Goal: Task Accomplishment & Management: Use online tool/utility

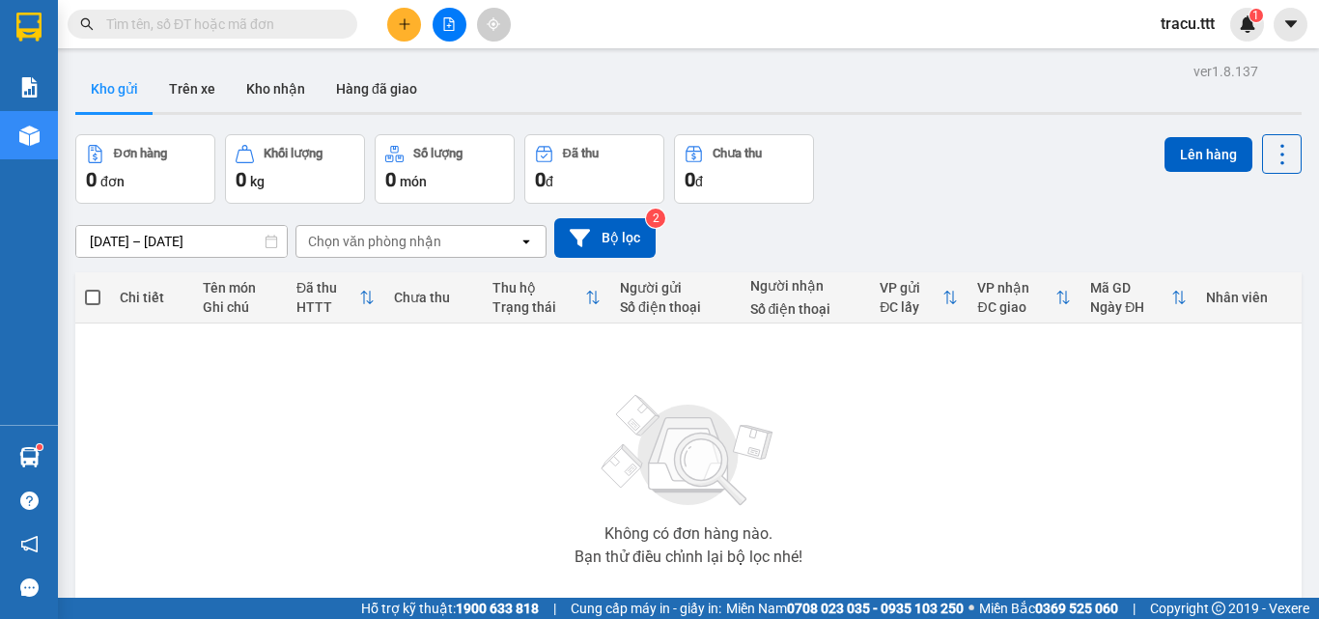
scroll to position [107, 0]
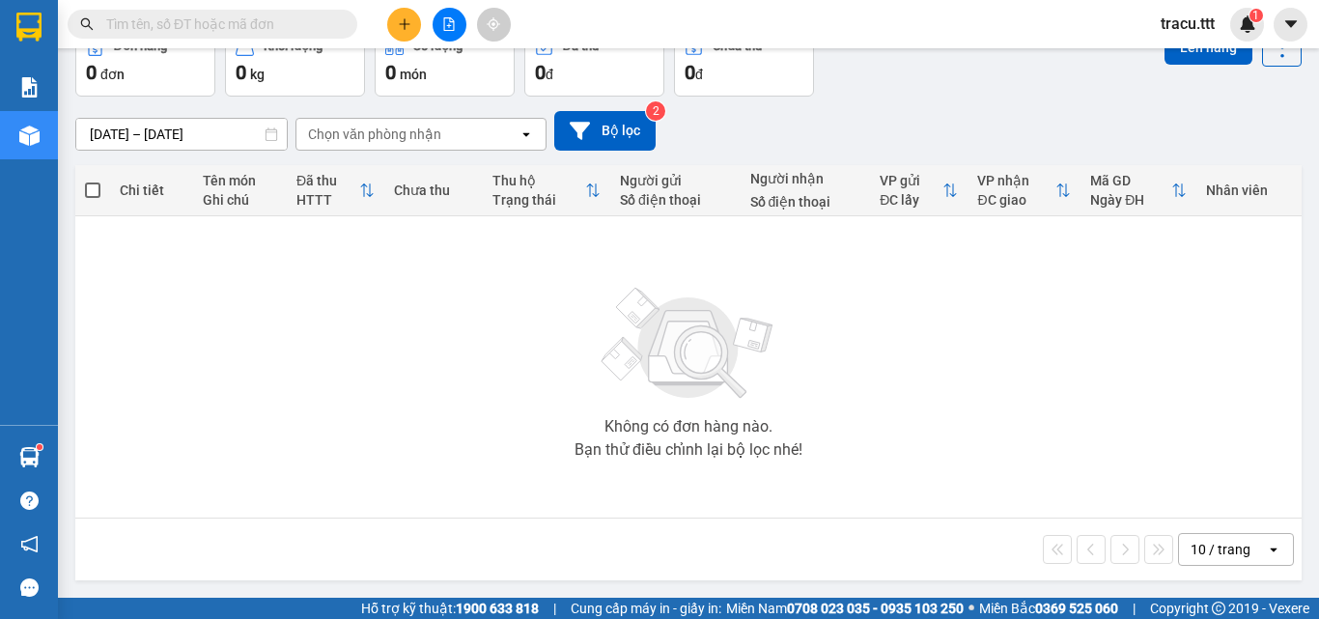
click at [457, 17] on button at bounding box center [450, 25] width 34 height 34
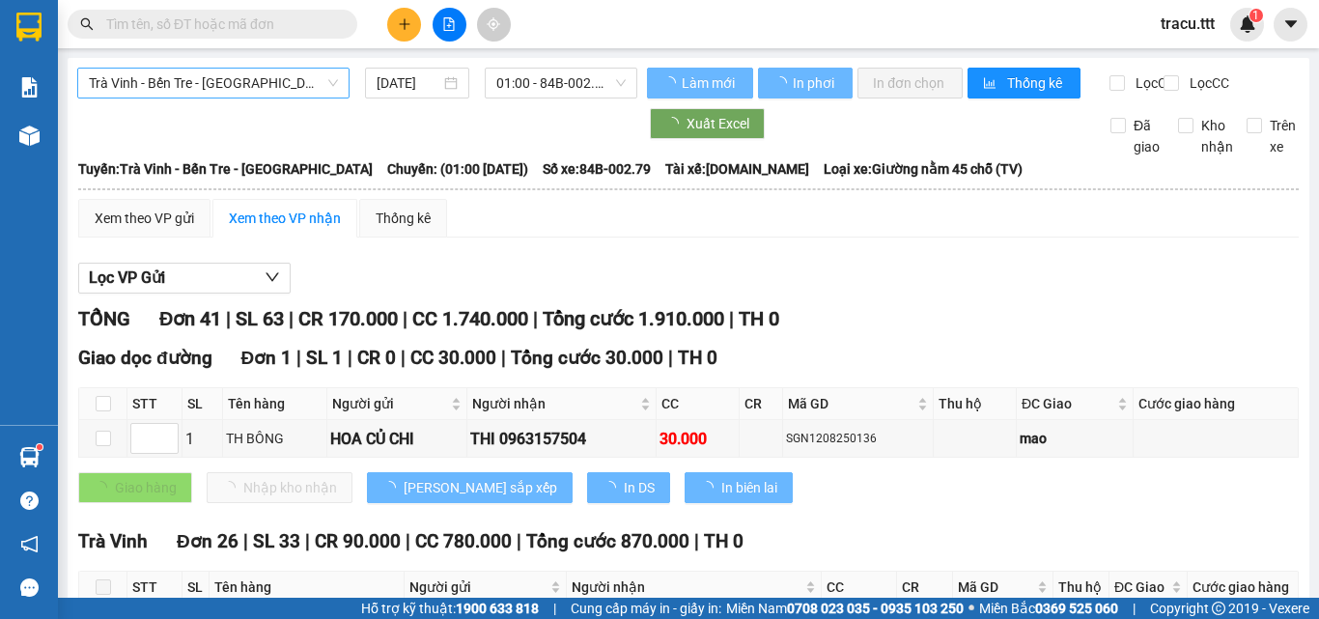
type input "[DATE]"
click at [281, 90] on span "Trà Vinh - Bến Tre - [GEOGRAPHIC_DATA]" at bounding box center [213, 83] width 249 height 29
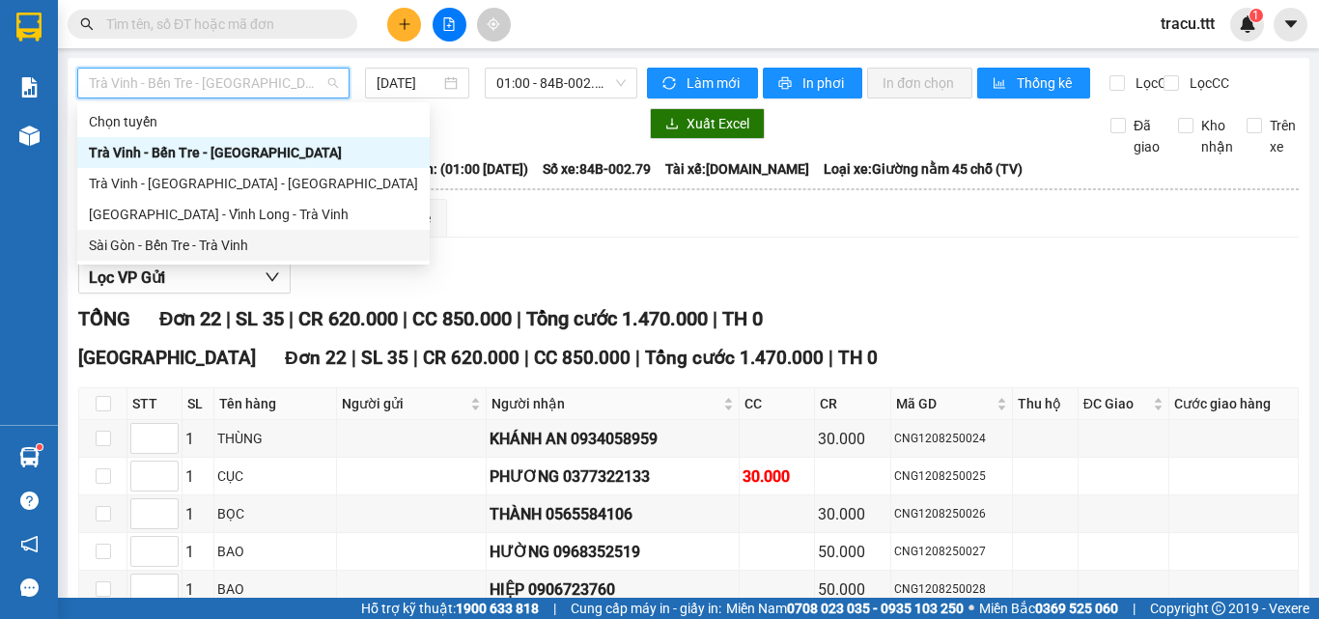
click at [226, 241] on div "Sài Gòn - Bến Tre - Trà Vinh" at bounding box center [253, 245] width 329 height 21
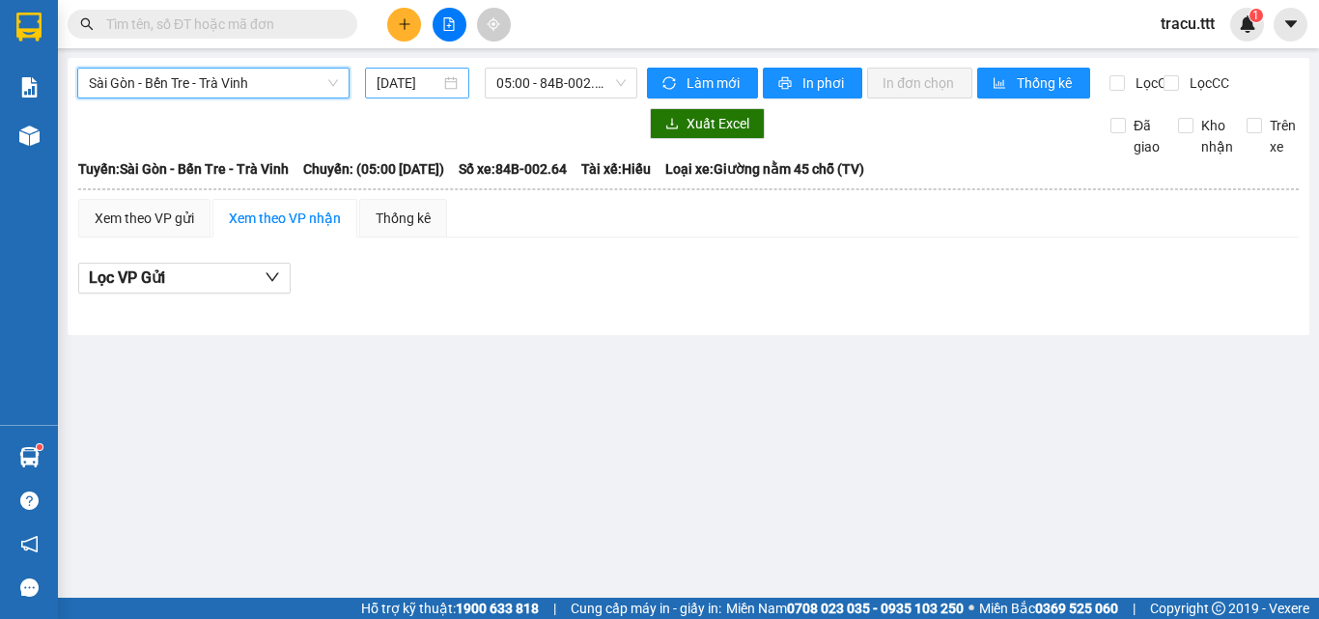
click at [434, 81] on input "[DATE]" at bounding box center [409, 82] width 64 height 21
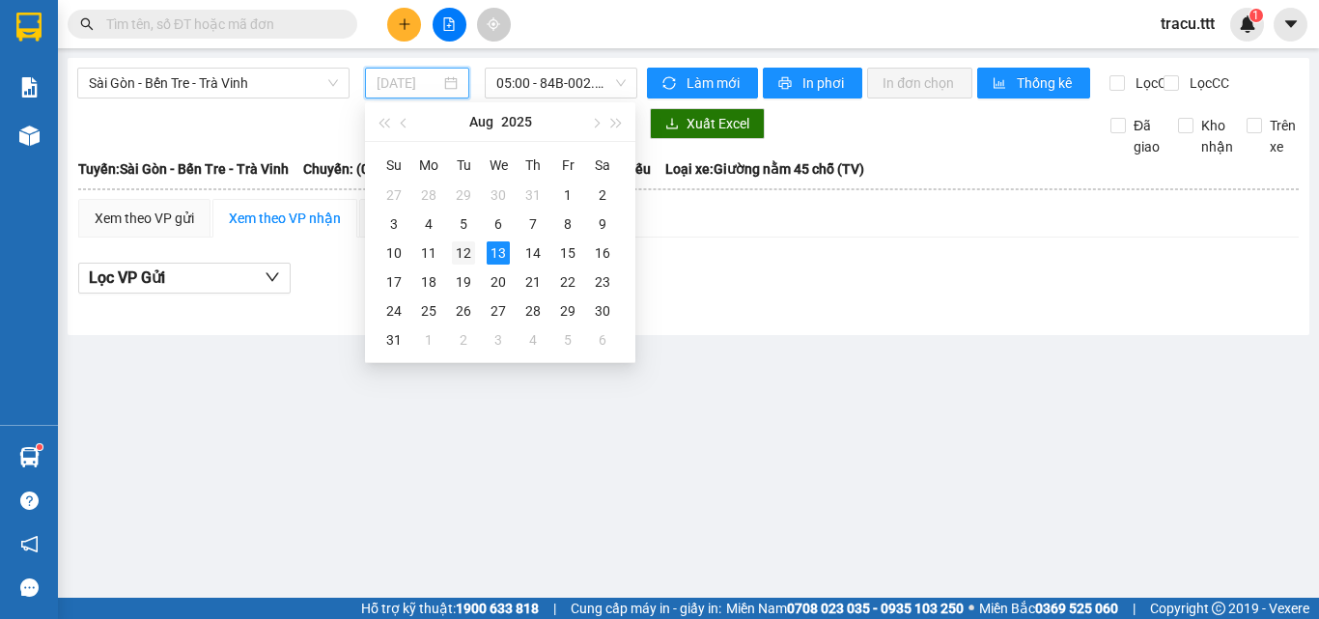
click at [468, 244] on div "12" at bounding box center [463, 252] width 23 height 23
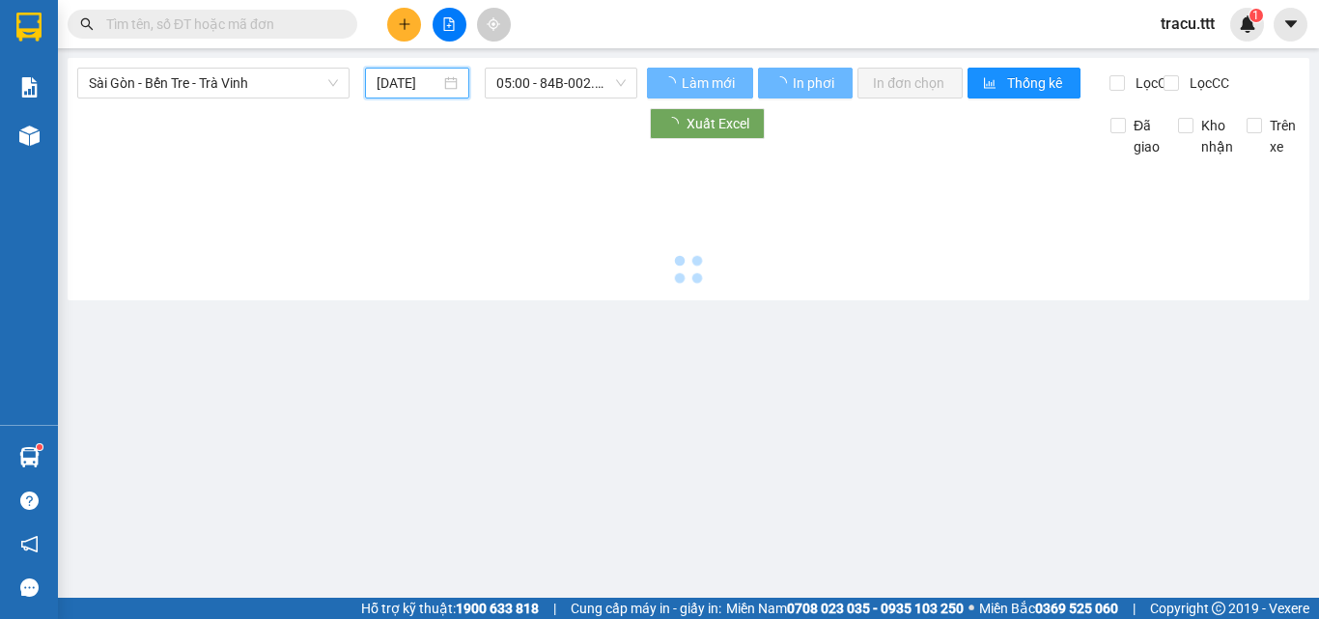
type input "[DATE]"
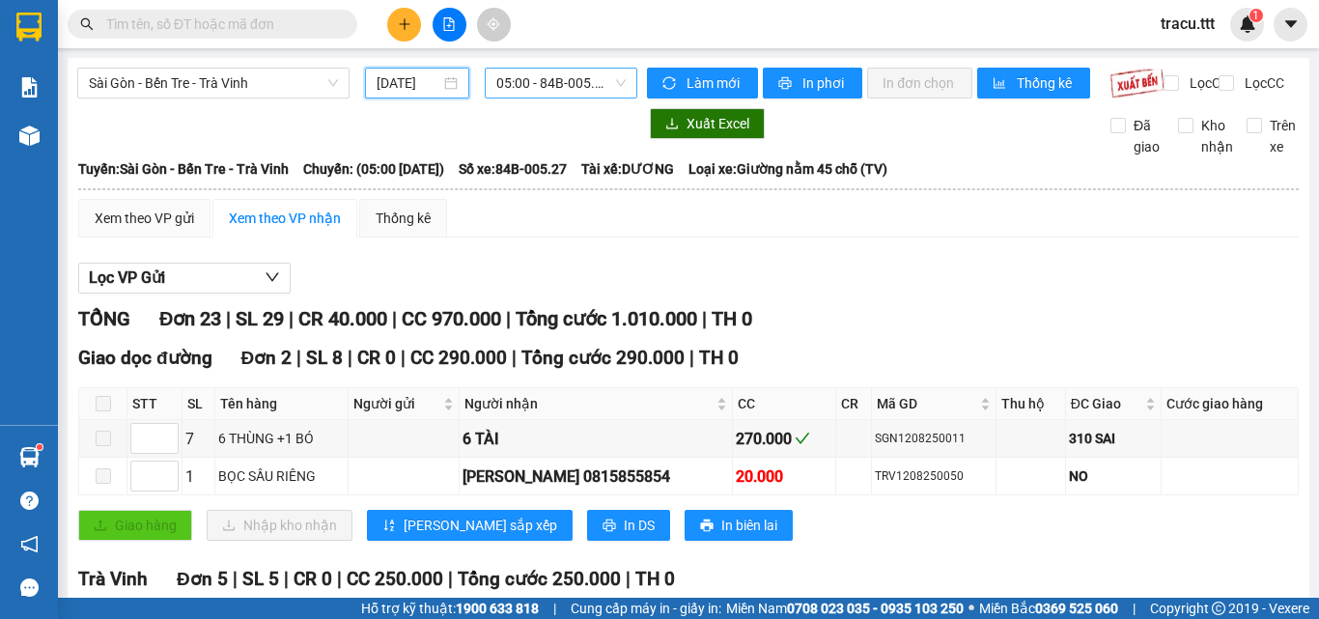
click at [535, 85] on span "05:00 - 84B-005.27" at bounding box center [560, 83] width 129 height 29
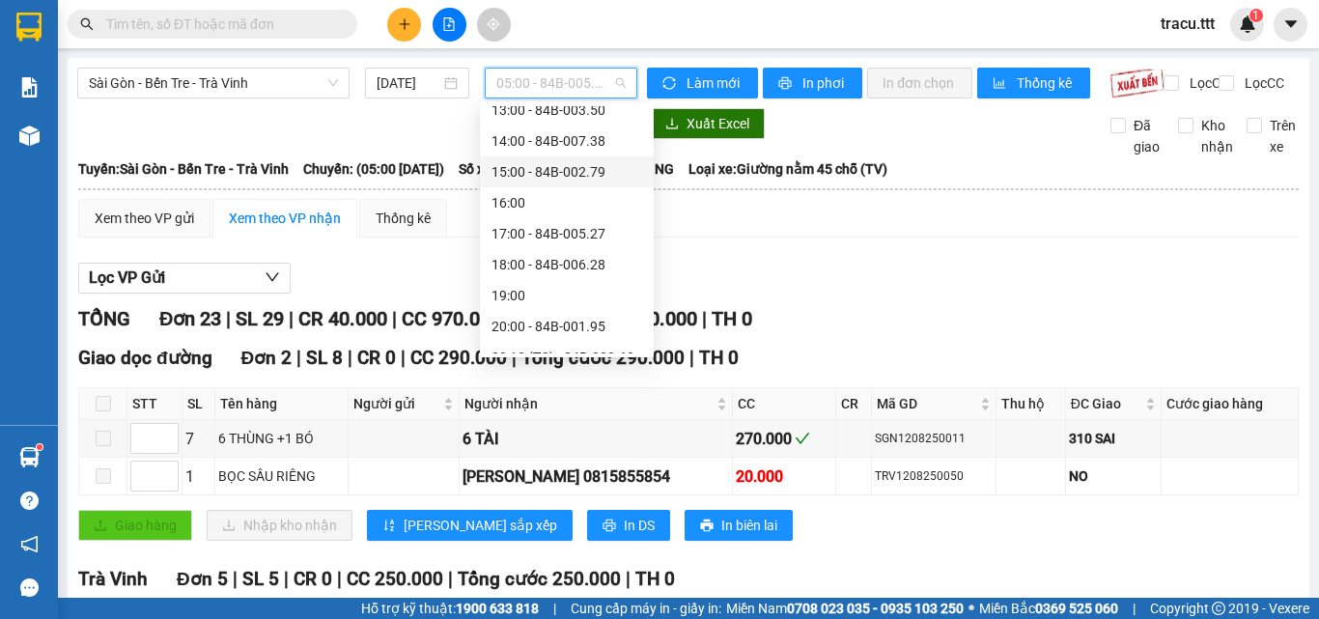
scroll to position [402, 0]
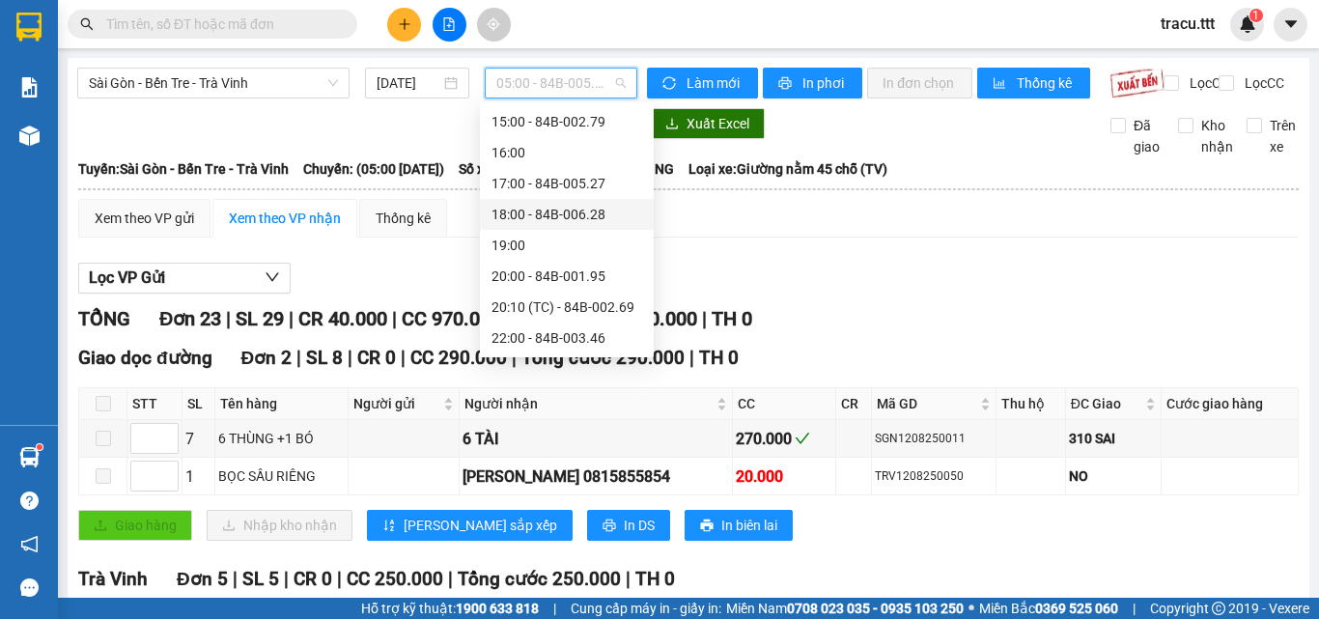
click at [598, 208] on div "18:00 - 84B-006.28" at bounding box center [567, 214] width 151 height 21
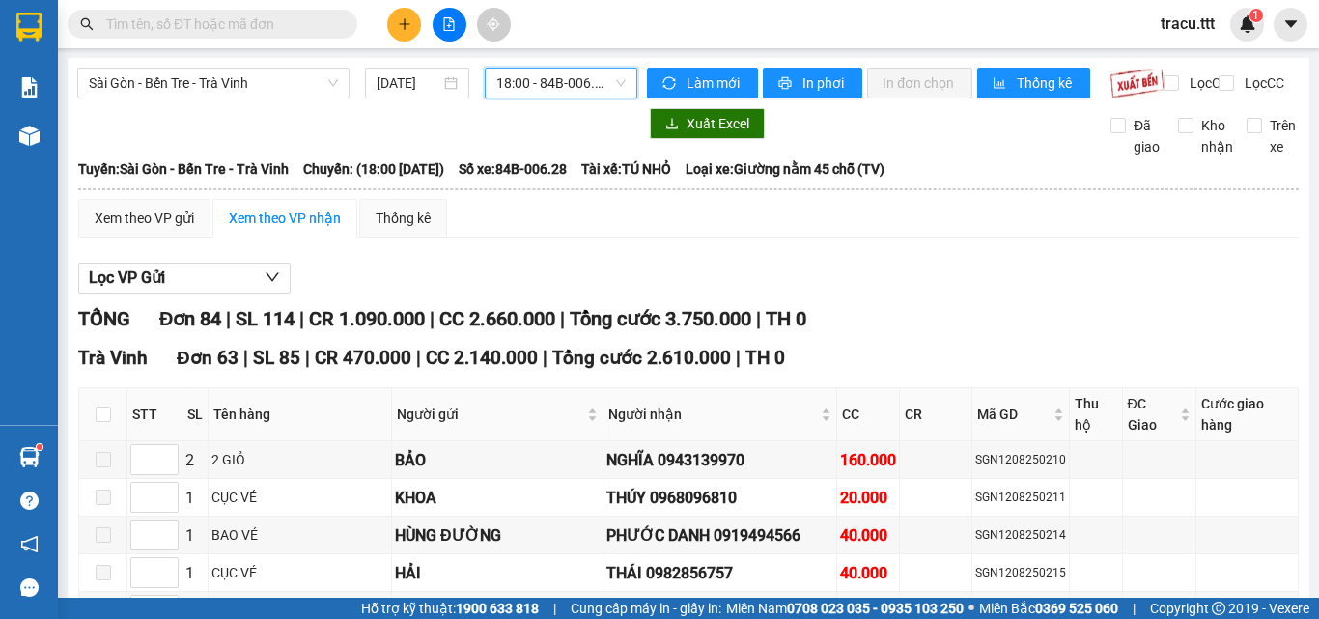
click at [525, 85] on span "18:00 - 84B-006.28" at bounding box center [560, 83] width 129 height 29
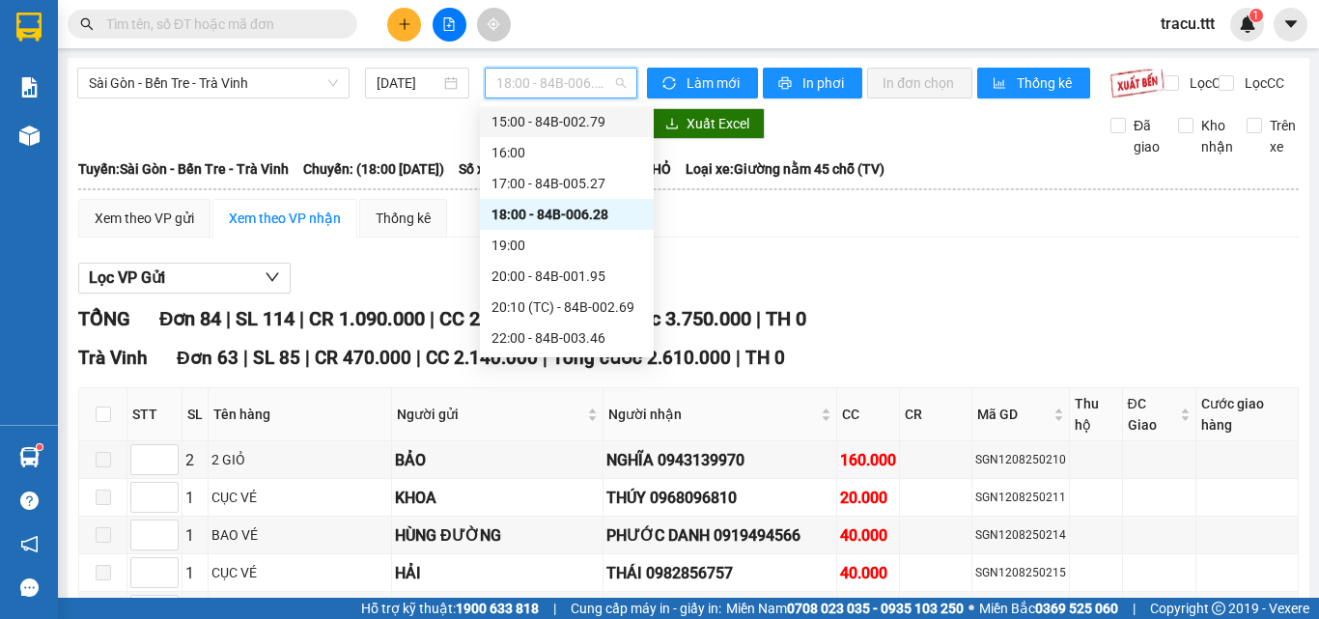
click at [574, 118] on div "15:00 - 84B-002.79" at bounding box center [567, 121] width 151 height 21
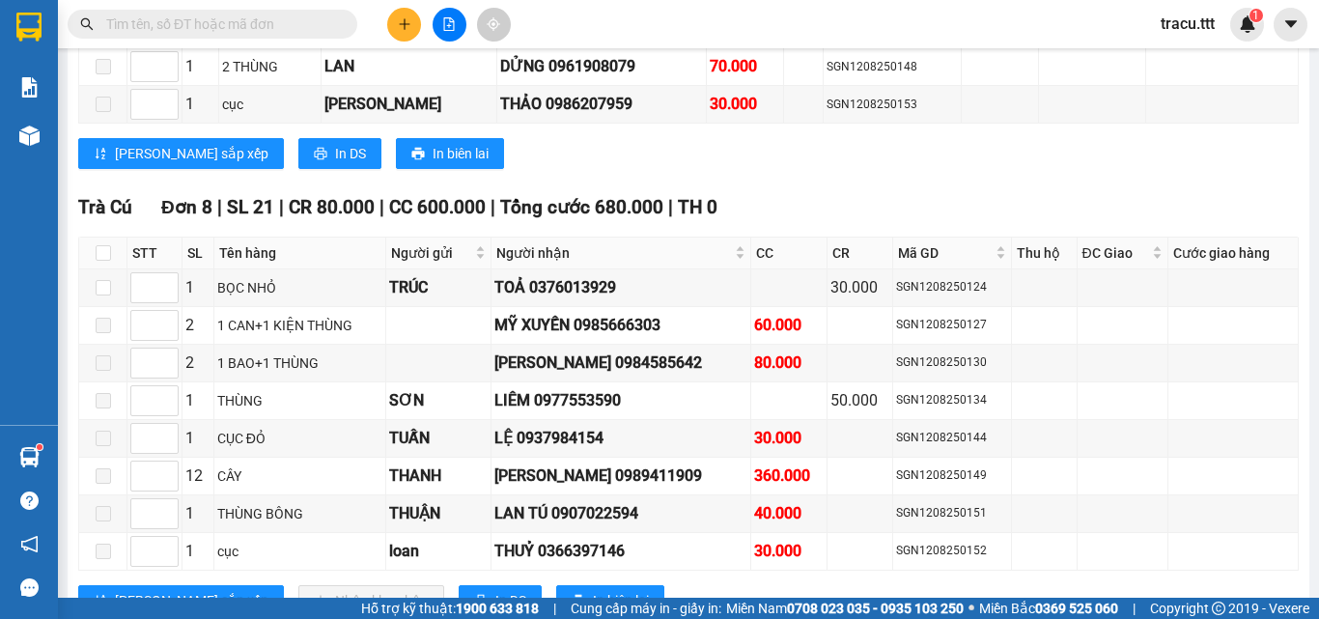
scroll to position [1739, 0]
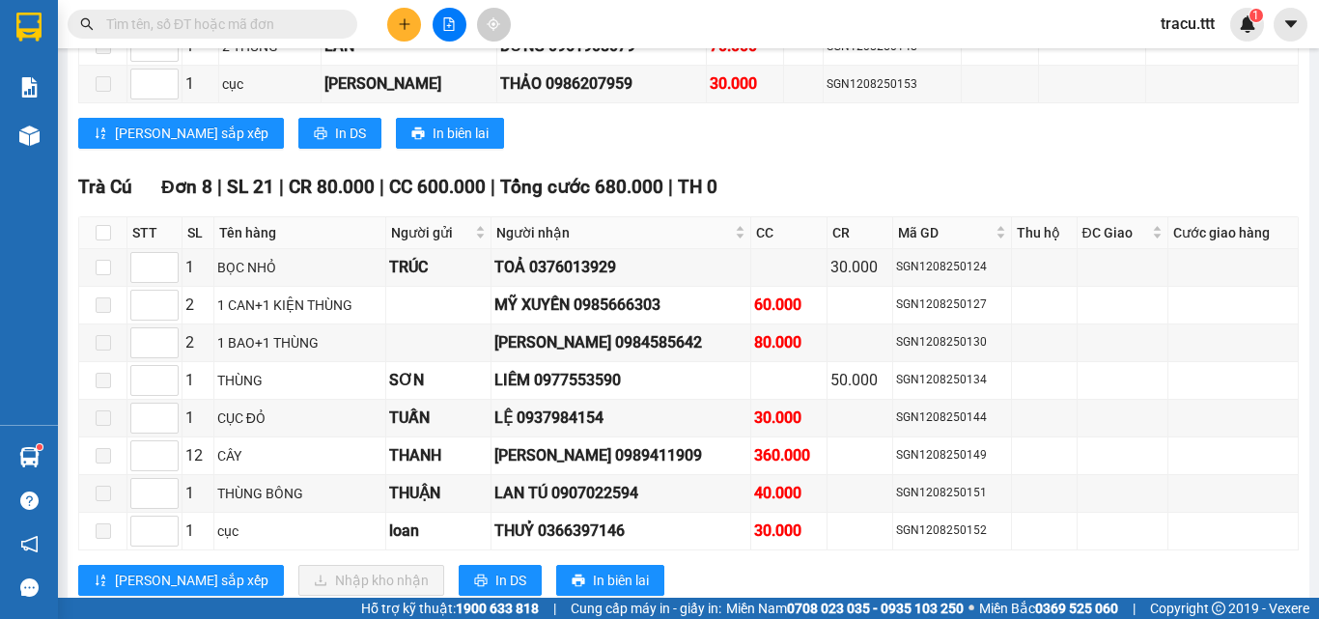
click at [114, 249] on th at bounding box center [103, 233] width 48 height 32
click at [110, 243] on label at bounding box center [103, 232] width 15 height 21
click at [110, 241] on input "checkbox" at bounding box center [103, 232] width 15 height 15
checkbox input "true"
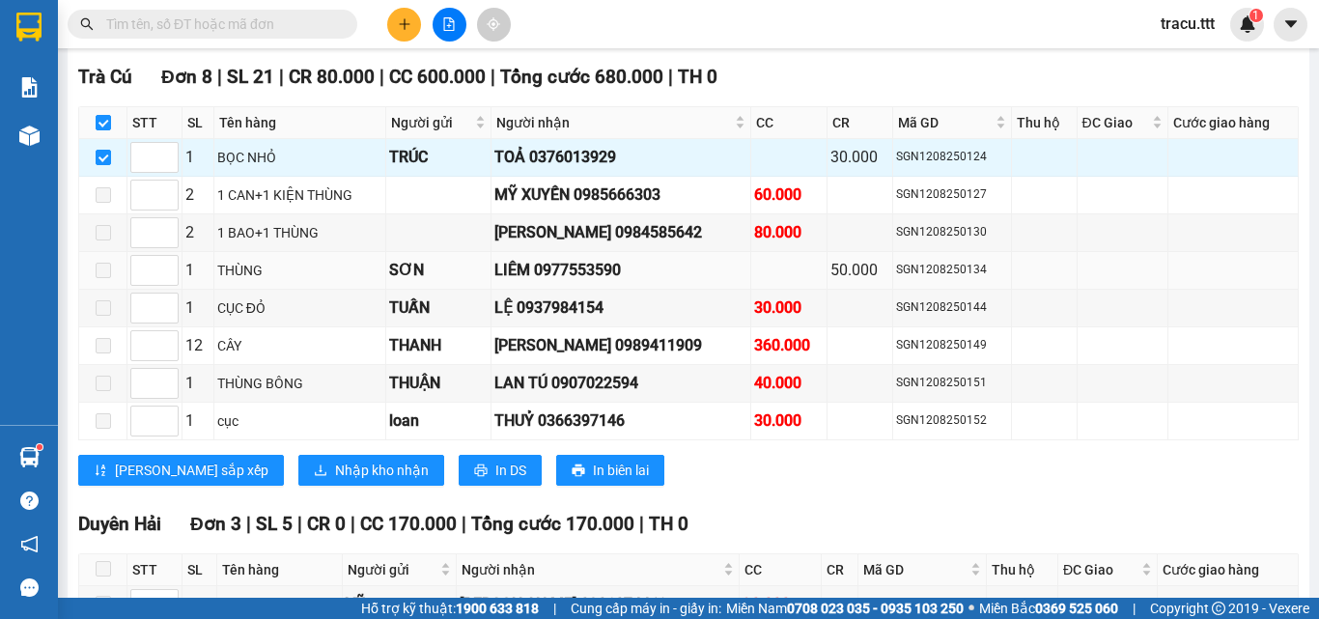
scroll to position [1932, 0]
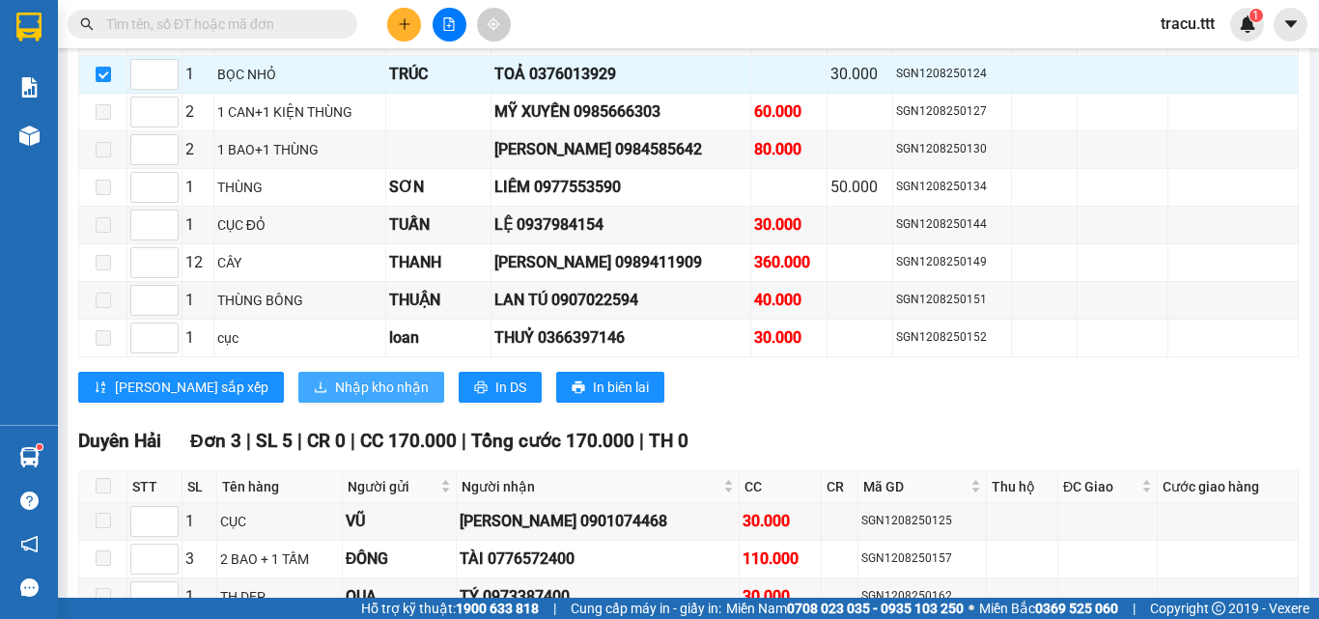
click at [335, 398] on span "Nhập kho nhận" at bounding box center [382, 387] width 94 height 21
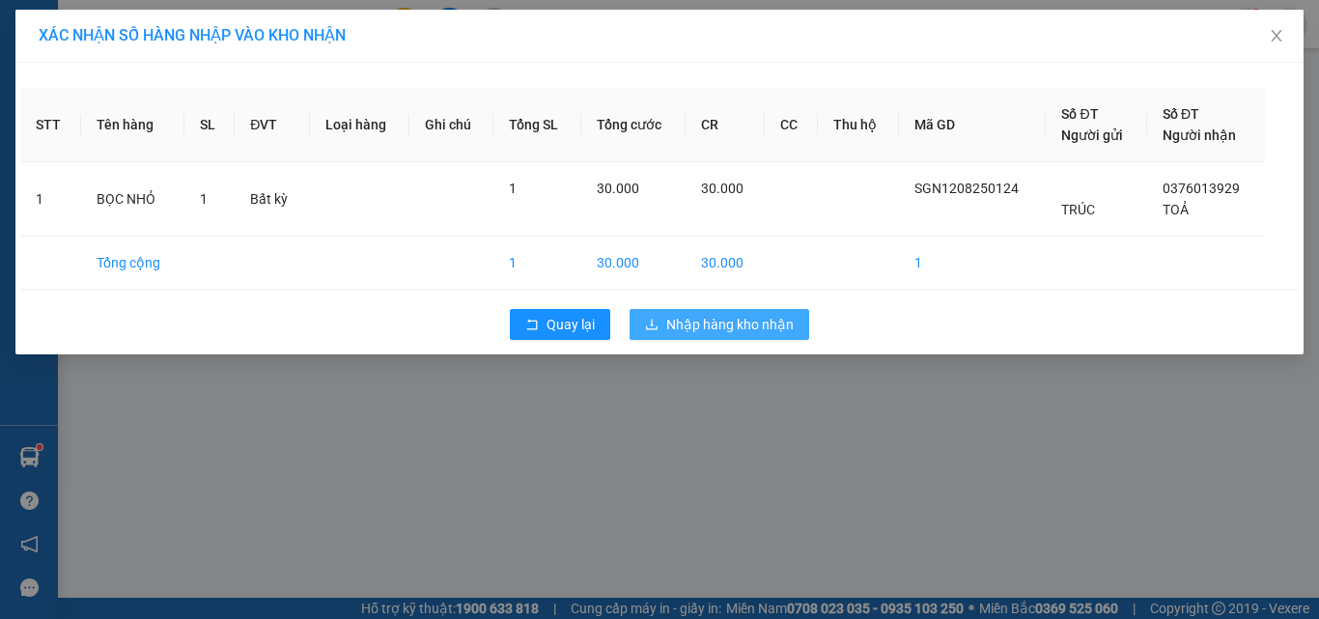
click at [718, 320] on span "Nhập hàng kho nhận" at bounding box center [731, 324] width 128 height 21
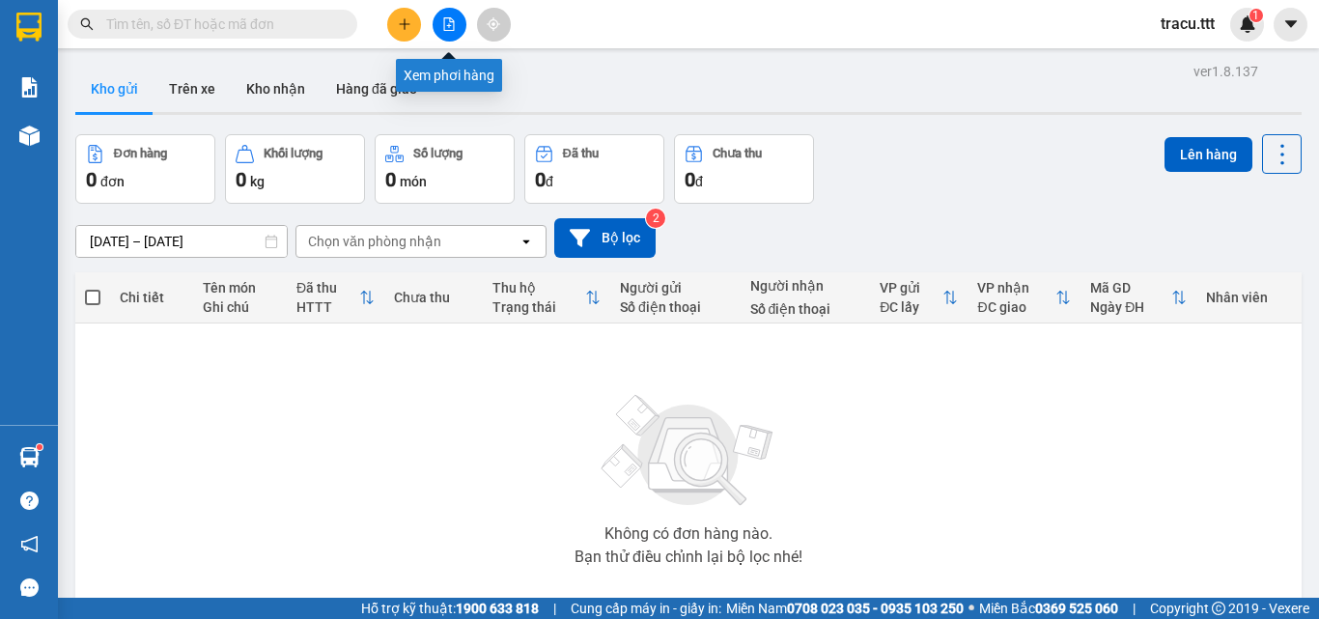
click at [459, 23] on button at bounding box center [450, 25] width 34 height 34
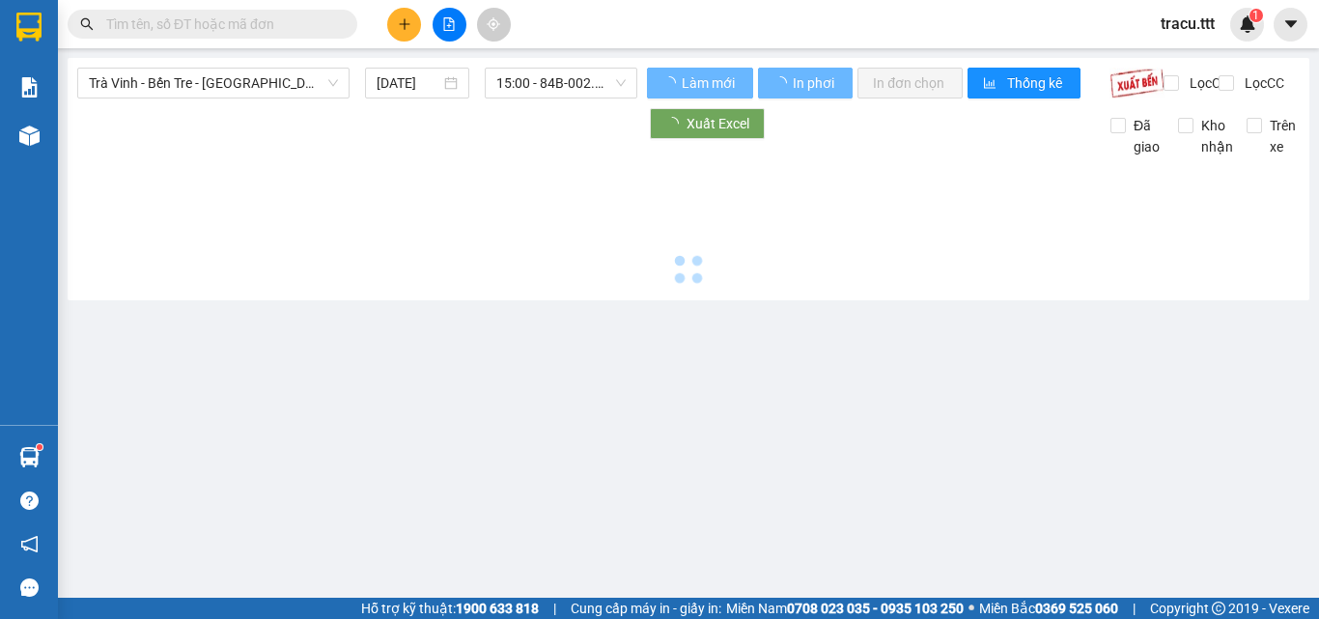
type input "[DATE]"
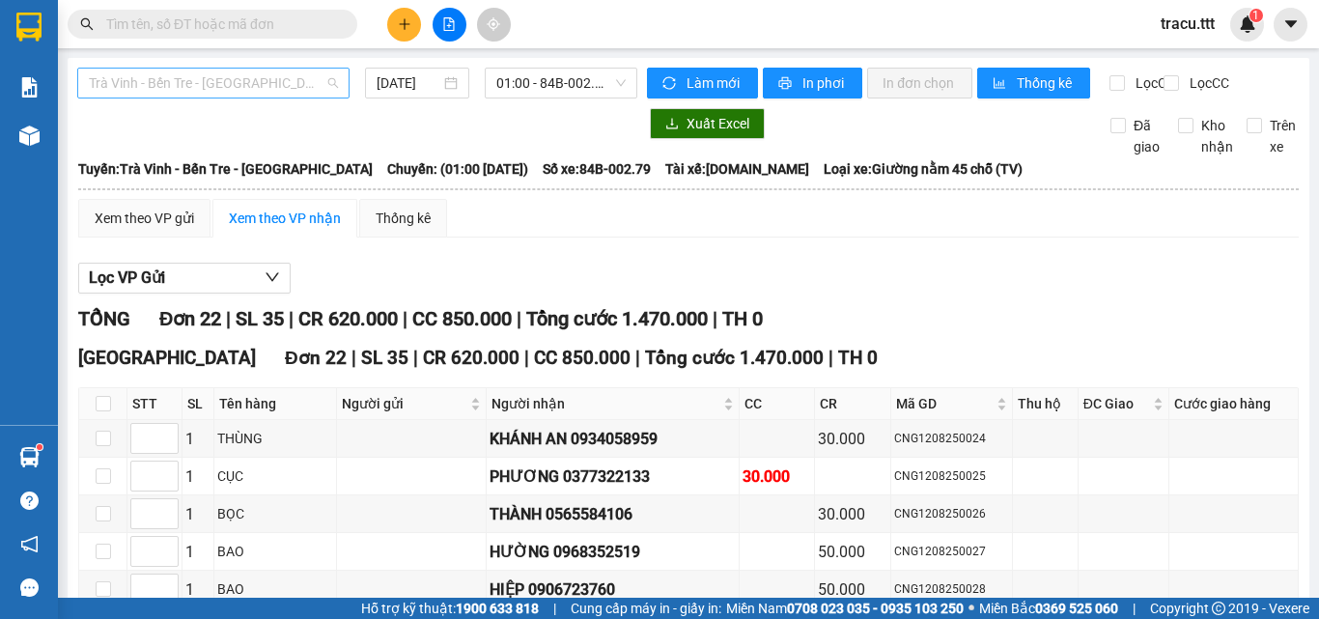
click at [277, 73] on span "Trà Vinh - Bến Tre - [GEOGRAPHIC_DATA]" at bounding box center [213, 83] width 249 height 29
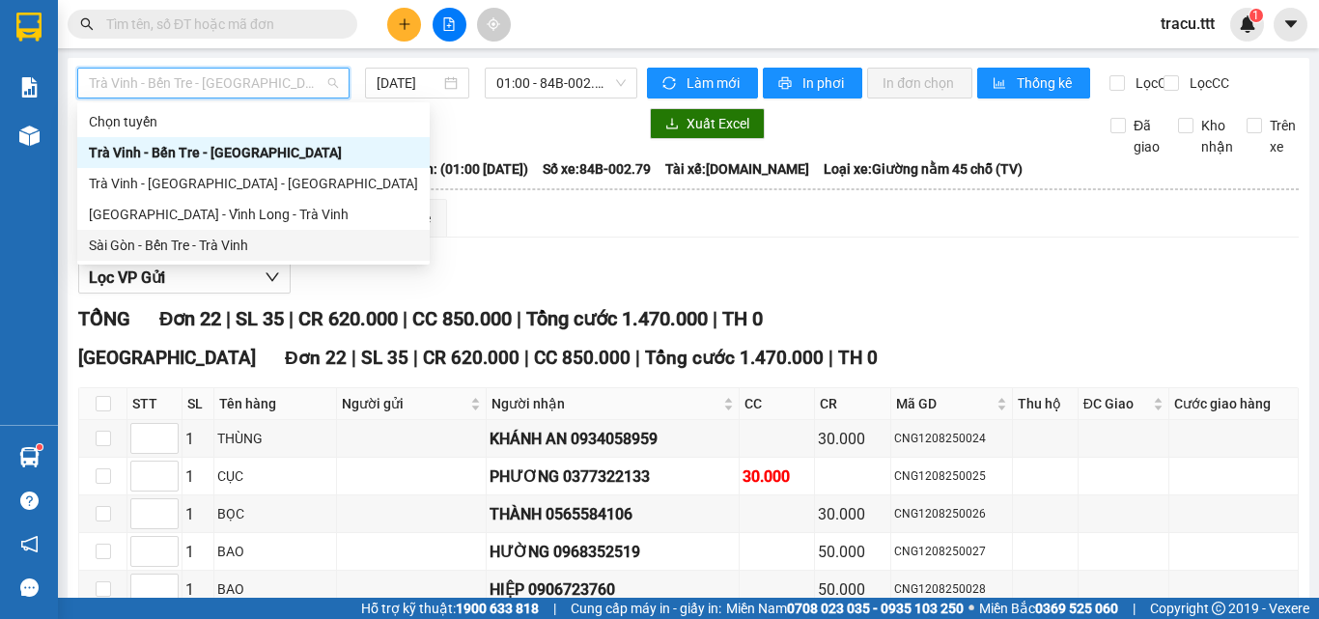
click at [235, 244] on div "Sài Gòn - Bến Tre - Trà Vinh" at bounding box center [253, 245] width 329 height 21
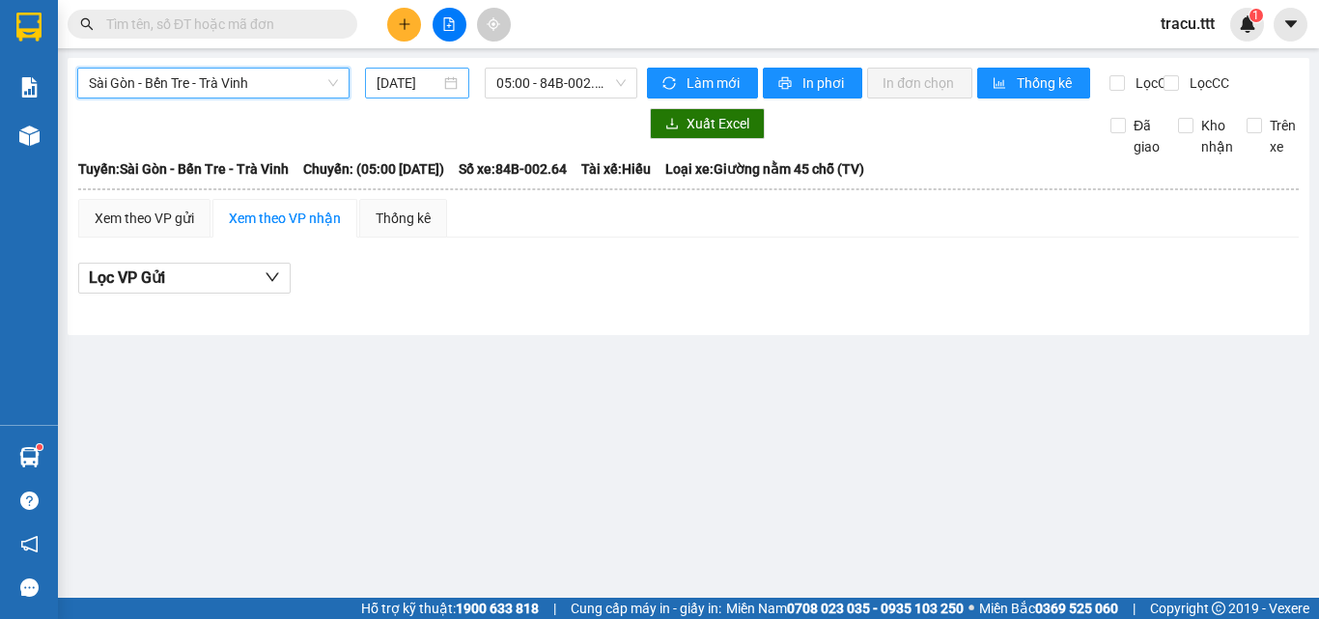
click at [399, 80] on input "[DATE]" at bounding box center [409, 82] width 64 height 21
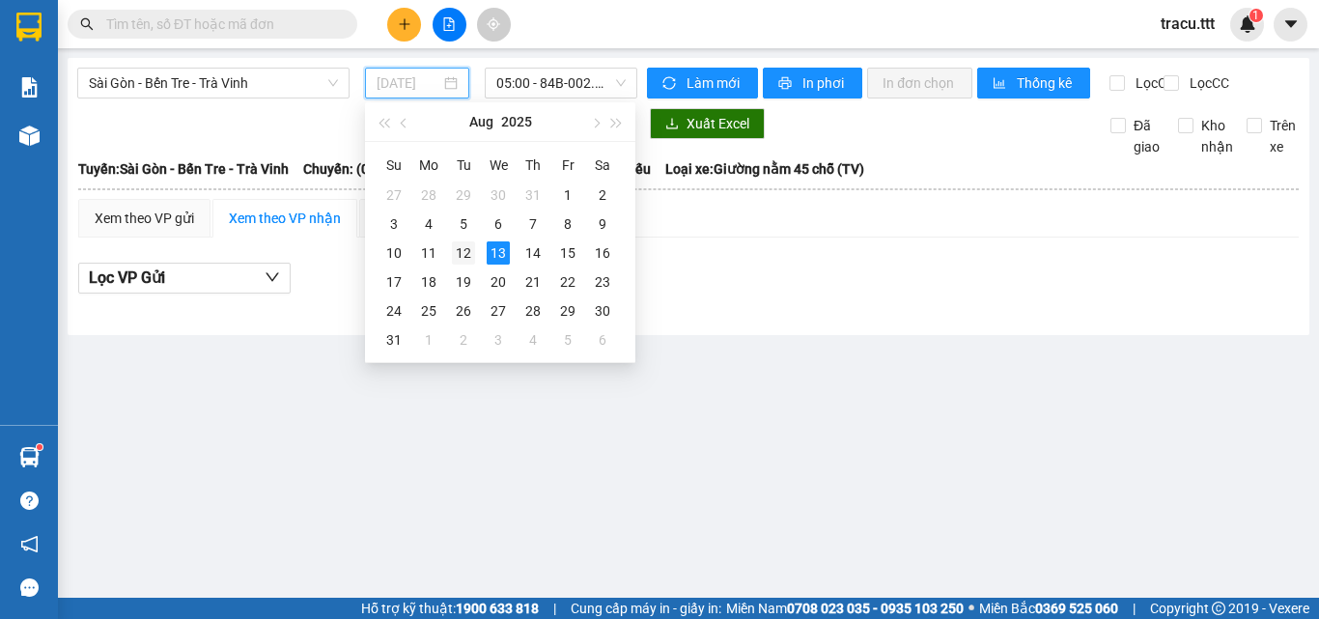
click at [459, 247] on div "12" at bounding box center [463, 252] width 23 height 23
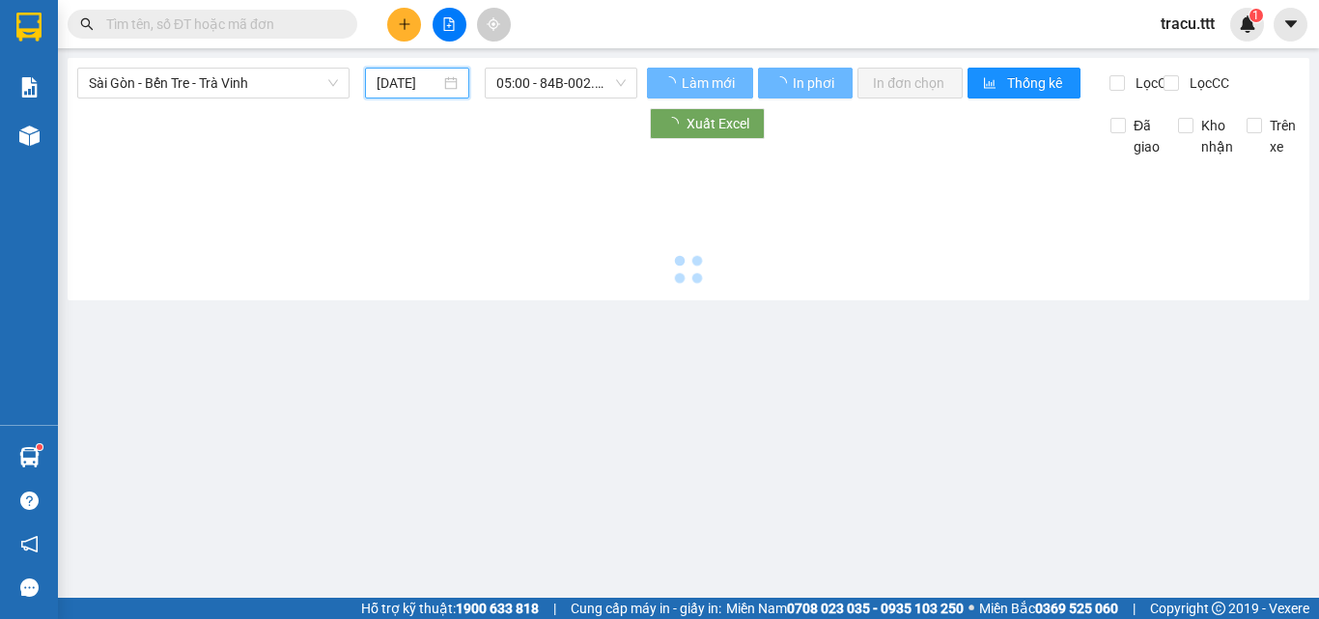
type input "[DATE]"
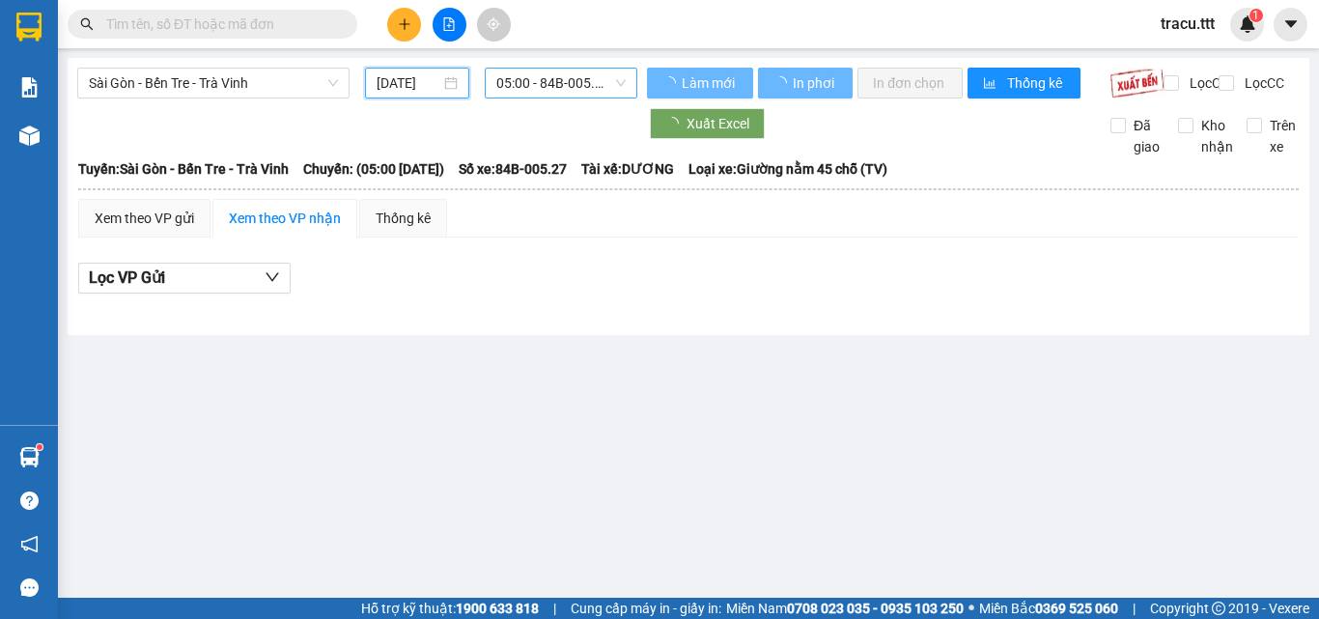
click at [544, 79] on span "05:00 - 84B-005.27" at bounding box center [560, 83] width 129 height 29
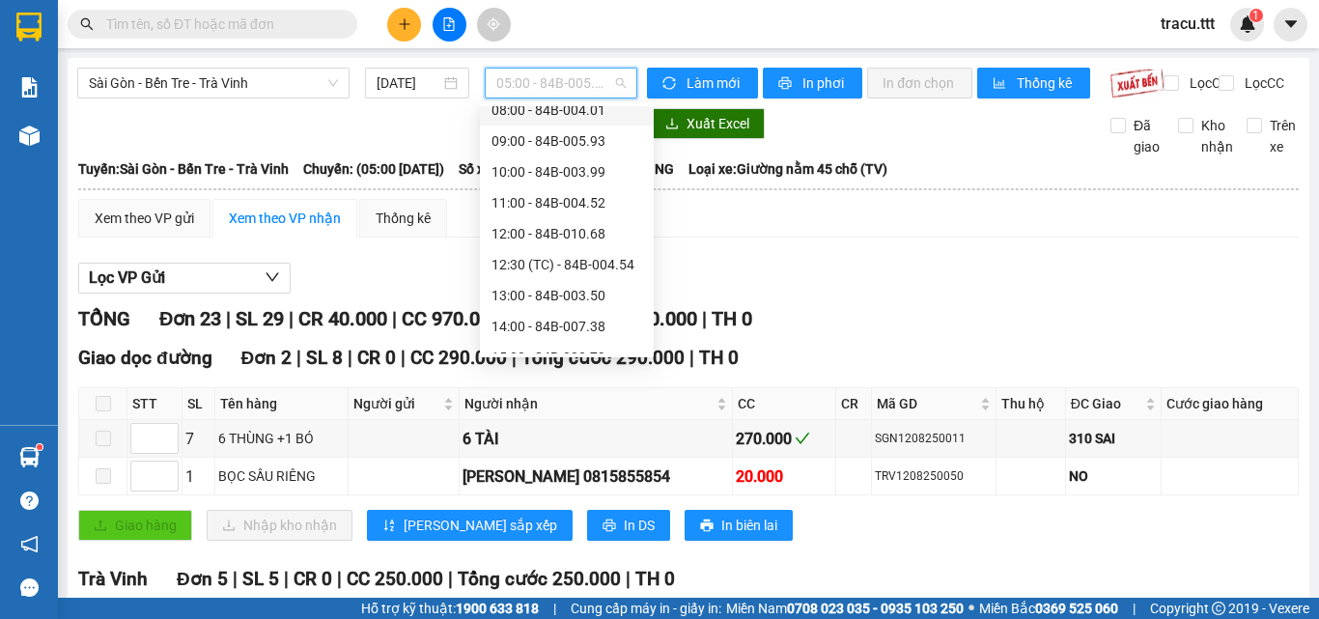
scroll to position [402, 0]
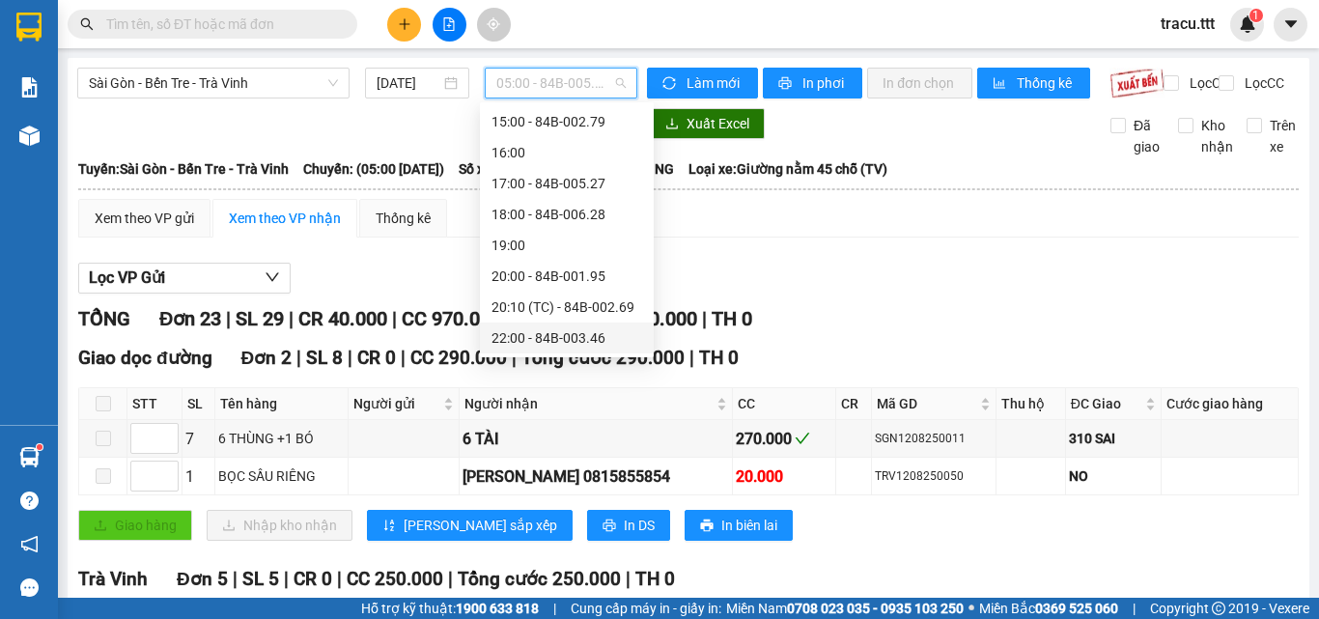
click at [575, 340] on div "22:00 - 84B-003.46" at bounding box center [567, 337] width 151 height 21
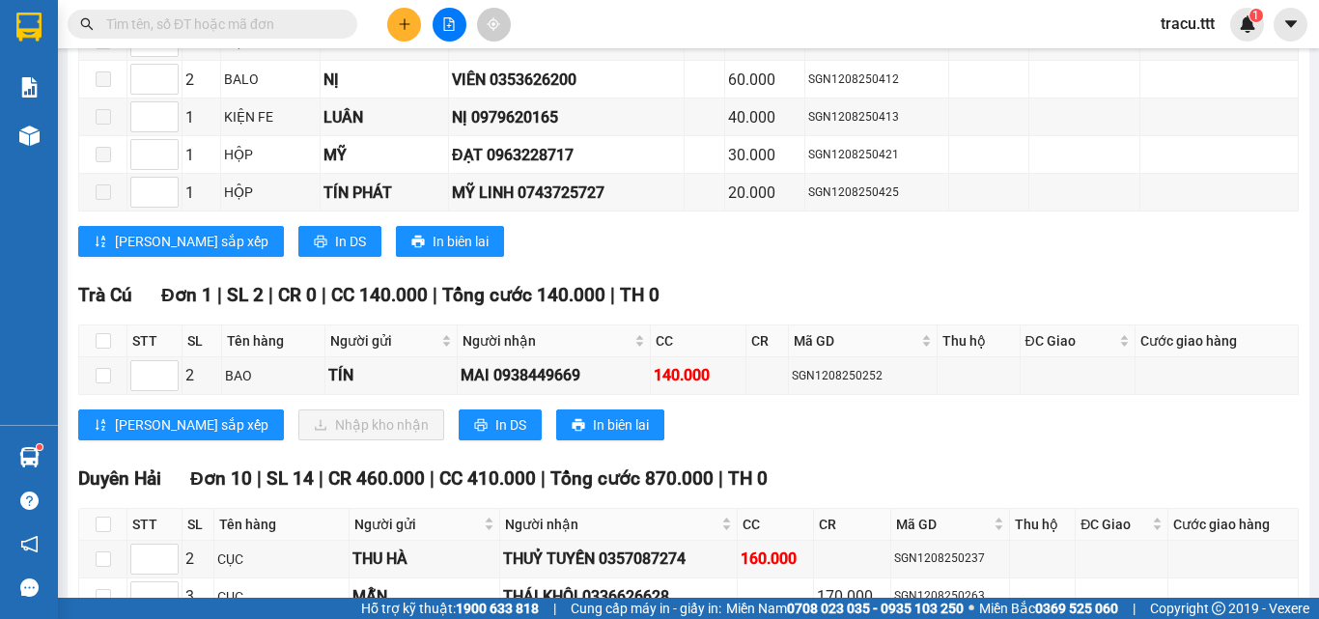
scroll to position [1546, 0]
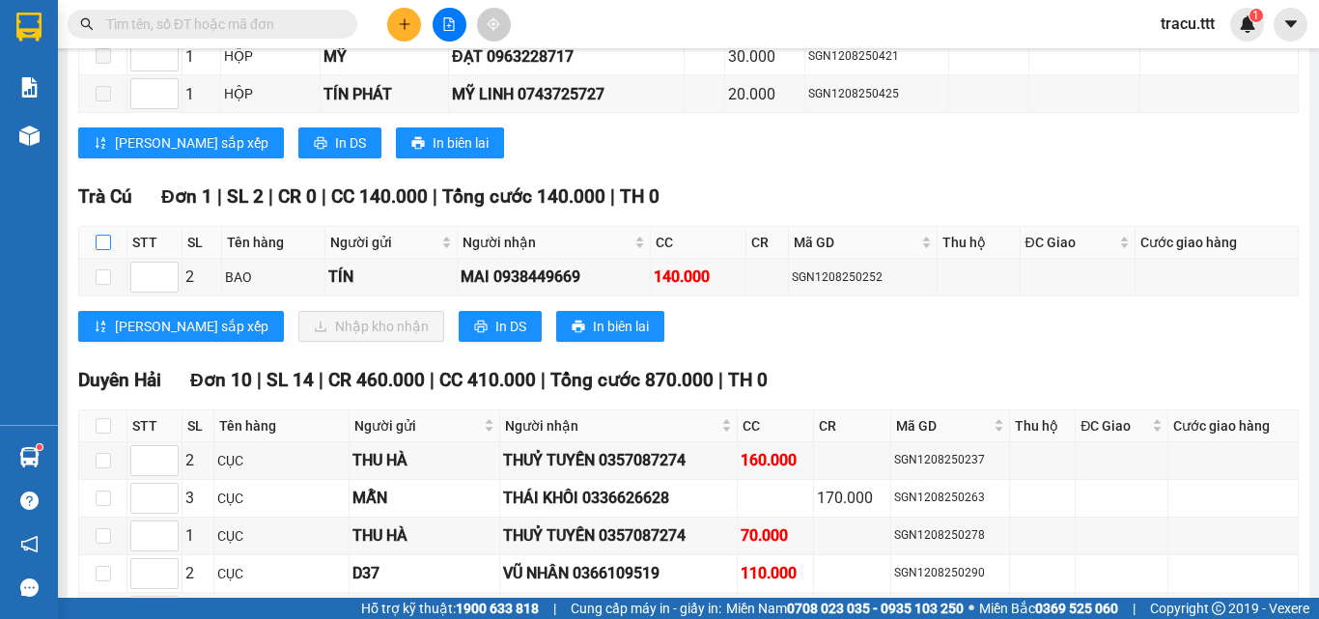
click at [110, 250] on input "checkbox" at bounding box center [103, 242] width 15 height 15
checkbox input "true"
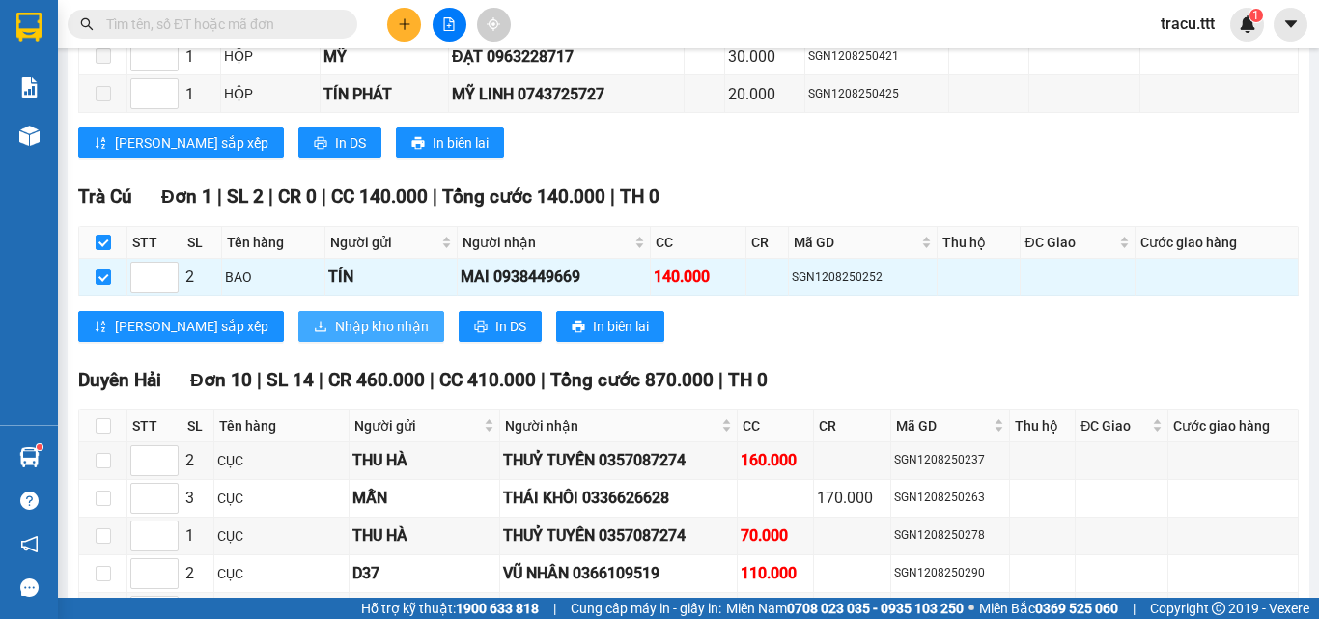
click at [335, 332] on span "Nhập kho nhận" at bounding box center [382, 326] width 94 height 21
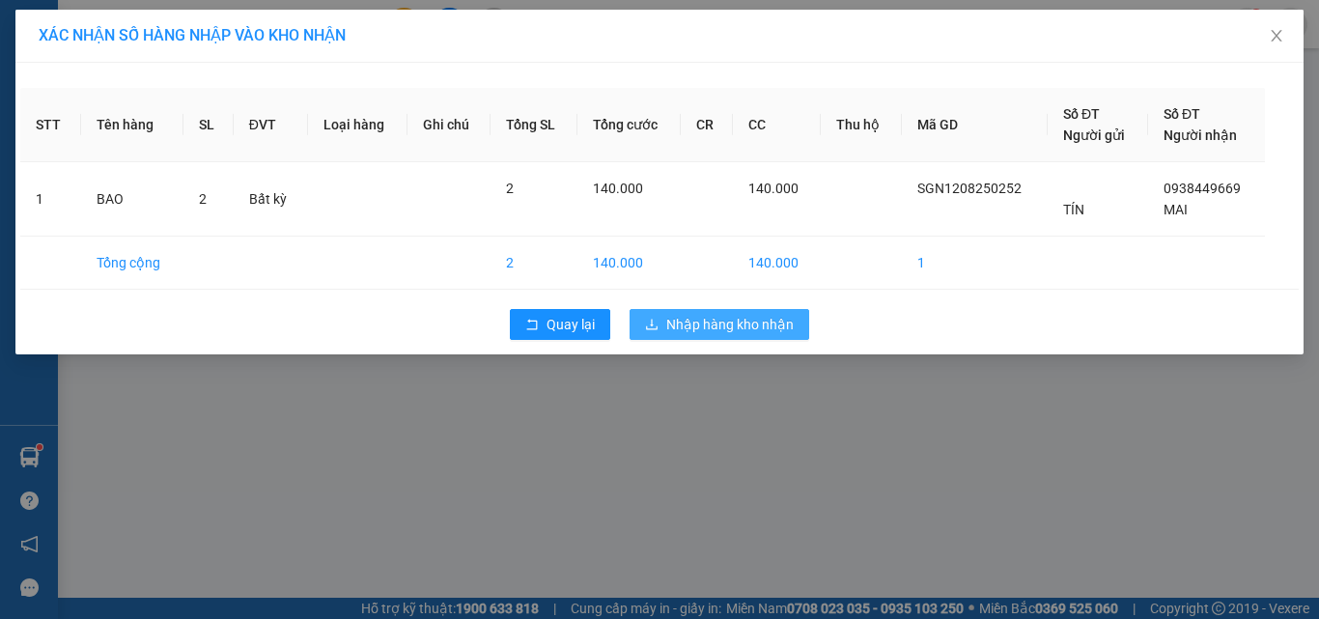
click at [665, 311] on button "Nhập hàng kho nhận" at bounding box center [720, 324] width 180 height 31
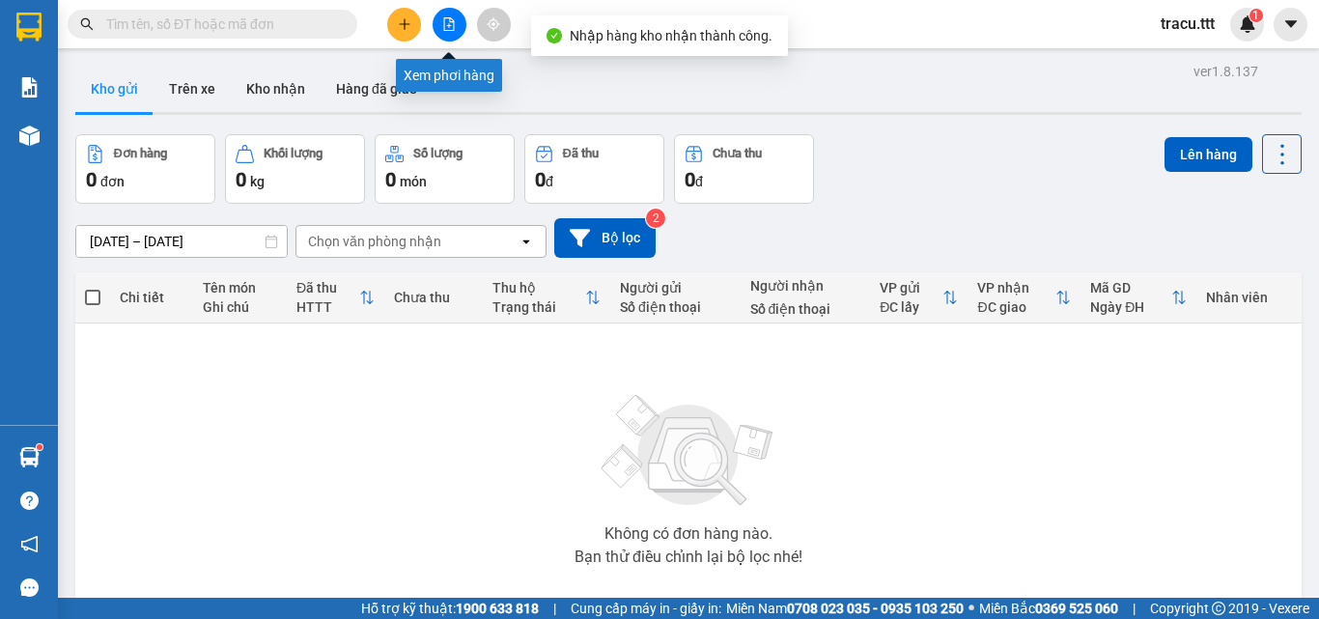
click at [447, 24] on icon "file-add" at bounding box center [449, 24] width 14 height 14
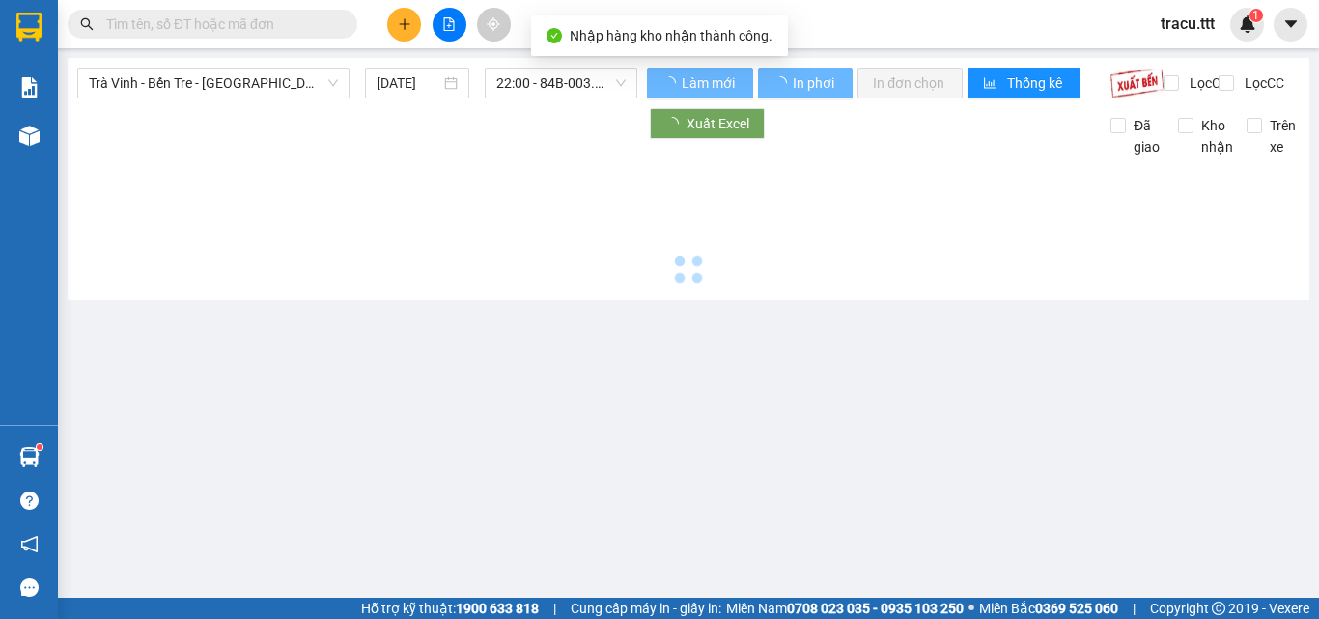
type input "[DATE]"
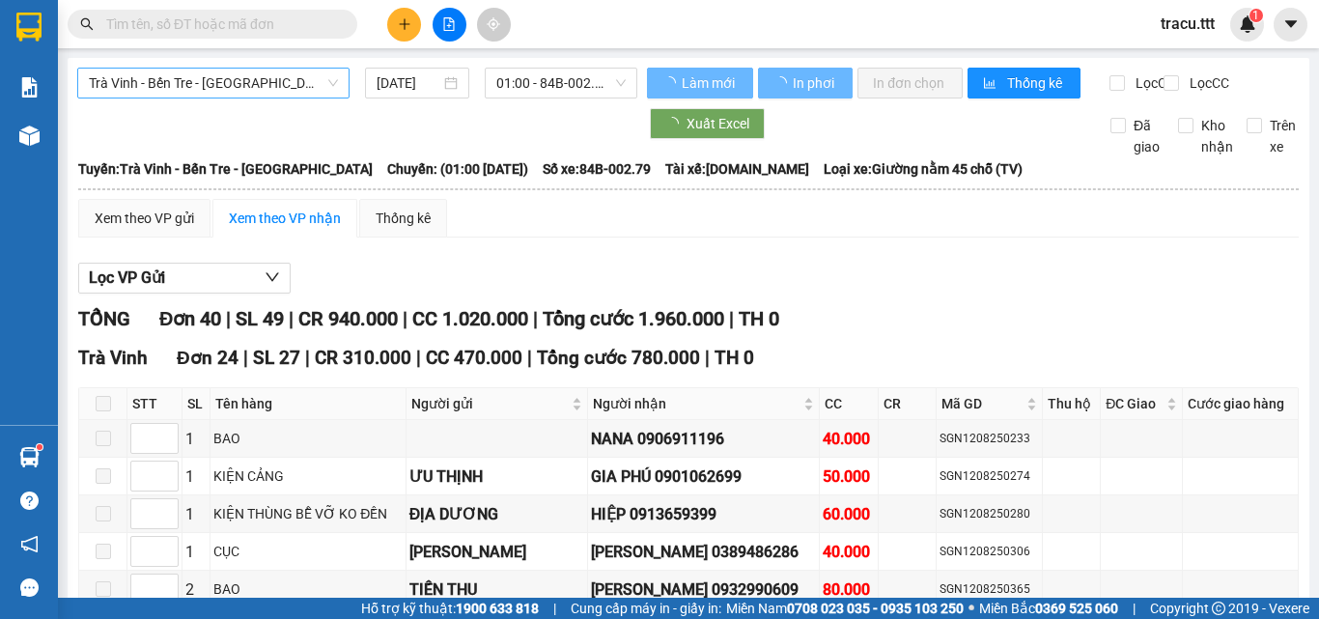
click at [276, 90] on span "Trà Vinh - Bến Tre - [GEOGRAPHIC_DATA]" at bounding box center [213, 83] width 249 height 29
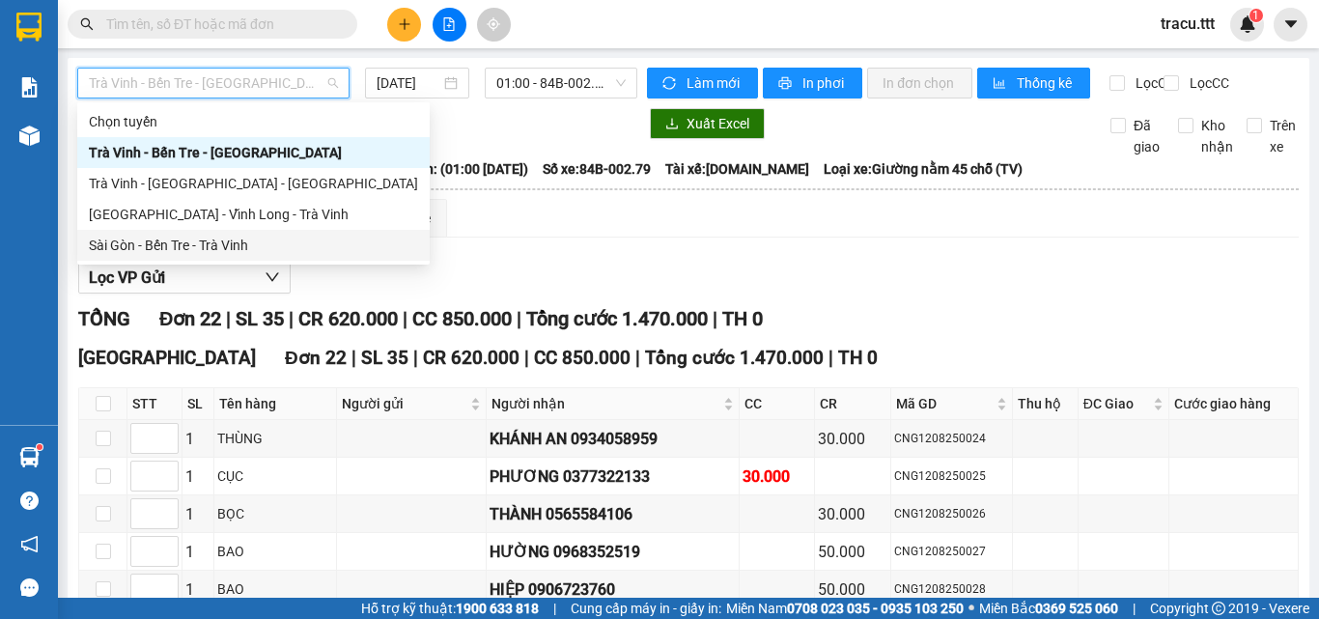
click at [216, 238] on div "Sài Gòn - Bến Tre - Trà Vinh" at bounding box center [253, 245] width 329 height 21
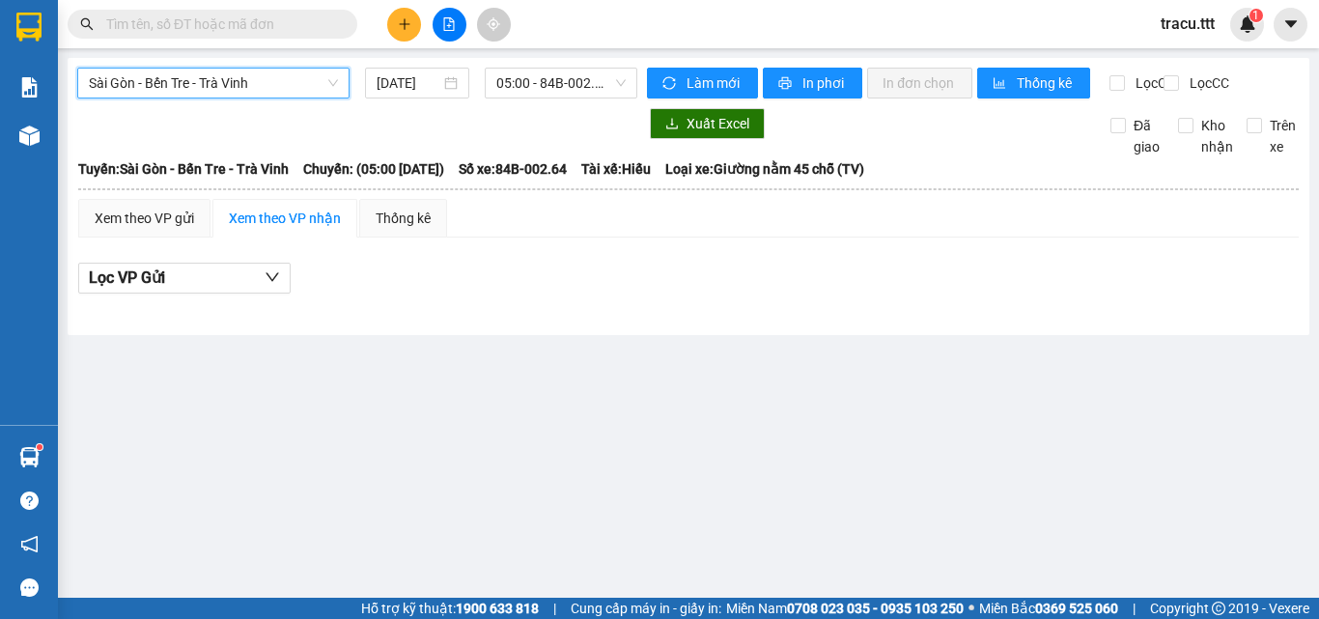
click at [384, 58] on div "[GEOGRAPHIC_DATA] - Bến Tre - Trà Vinh [GEOGRAPHIC_DATA] - [GEOGRAPHIC_DATA] Tr…" at bounding box center [689, 196] width 1242 height 277
click at [388, 85] on input "[DATE]" at bounding box center [409, 82] width 64 height 21
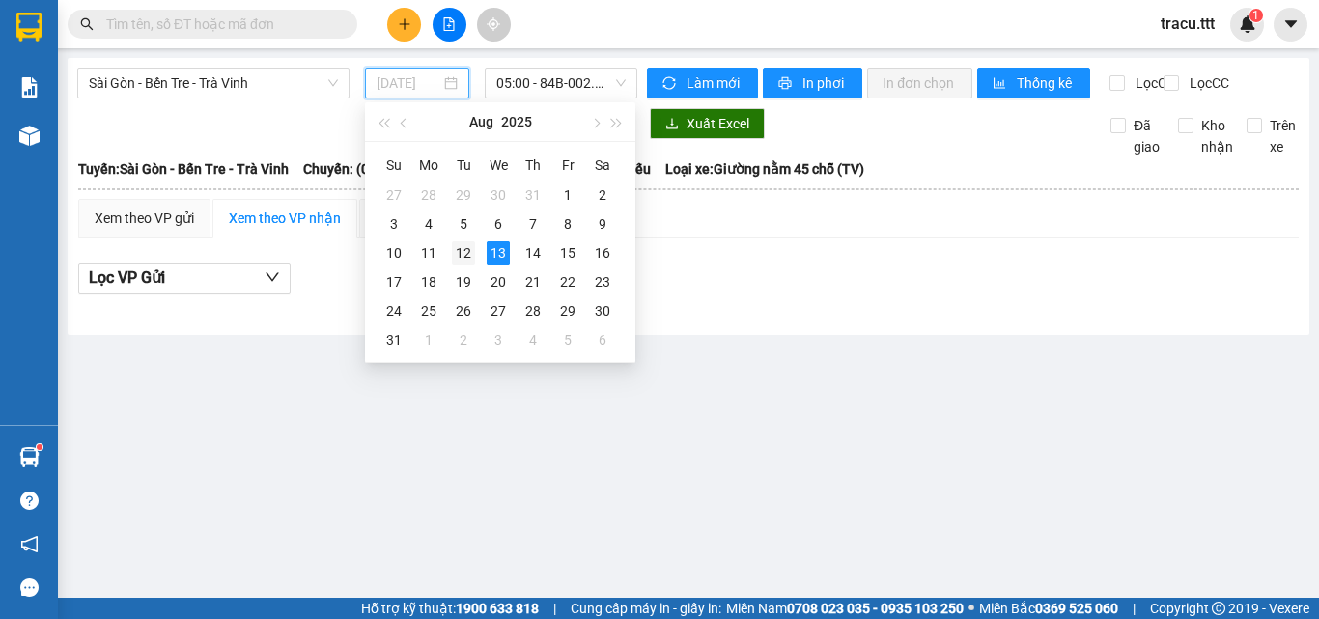
click at [467, 246] on div "12" at bounding box center [463, 252] width 23 height 23
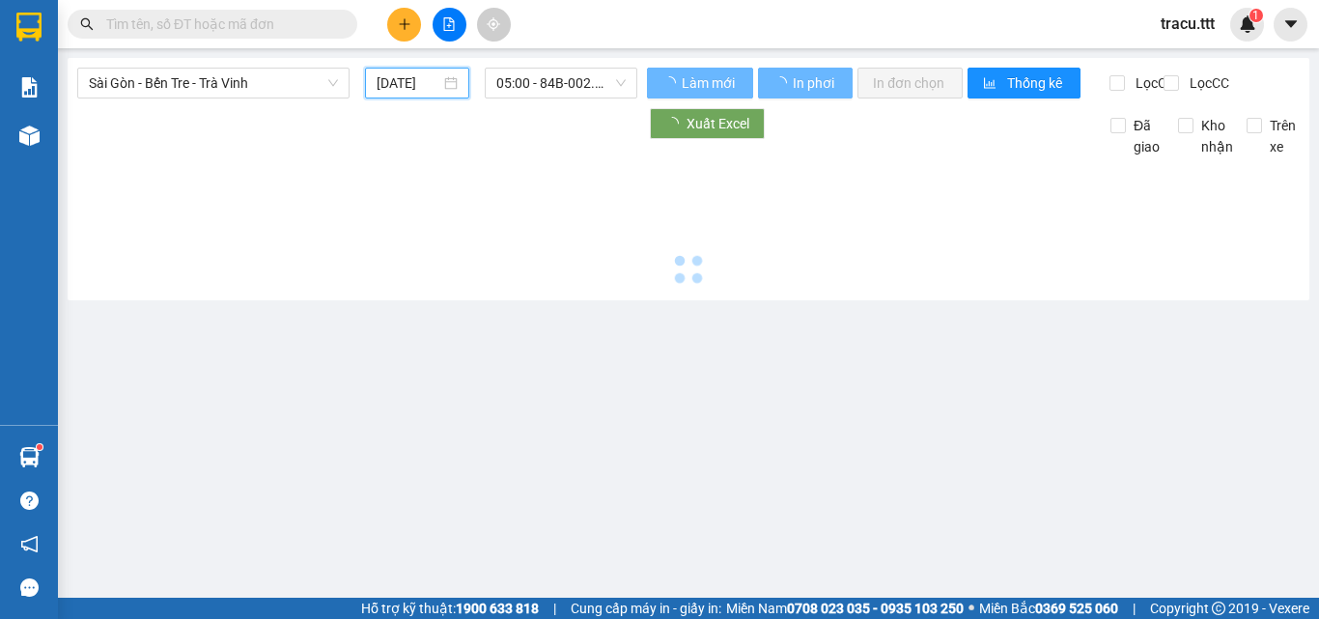
type input "[DATE]"
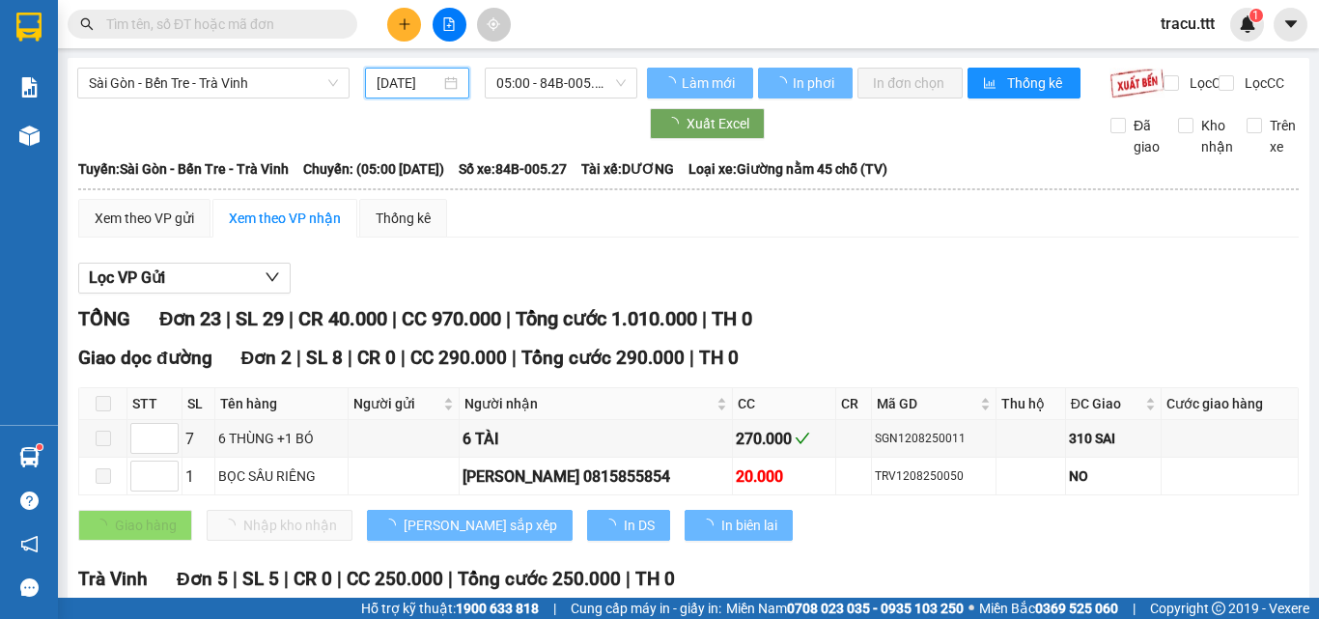
click at [550, 86] on span "05:00 - 84B-005.27" at bounding box center [560, 83] width 129 height 29
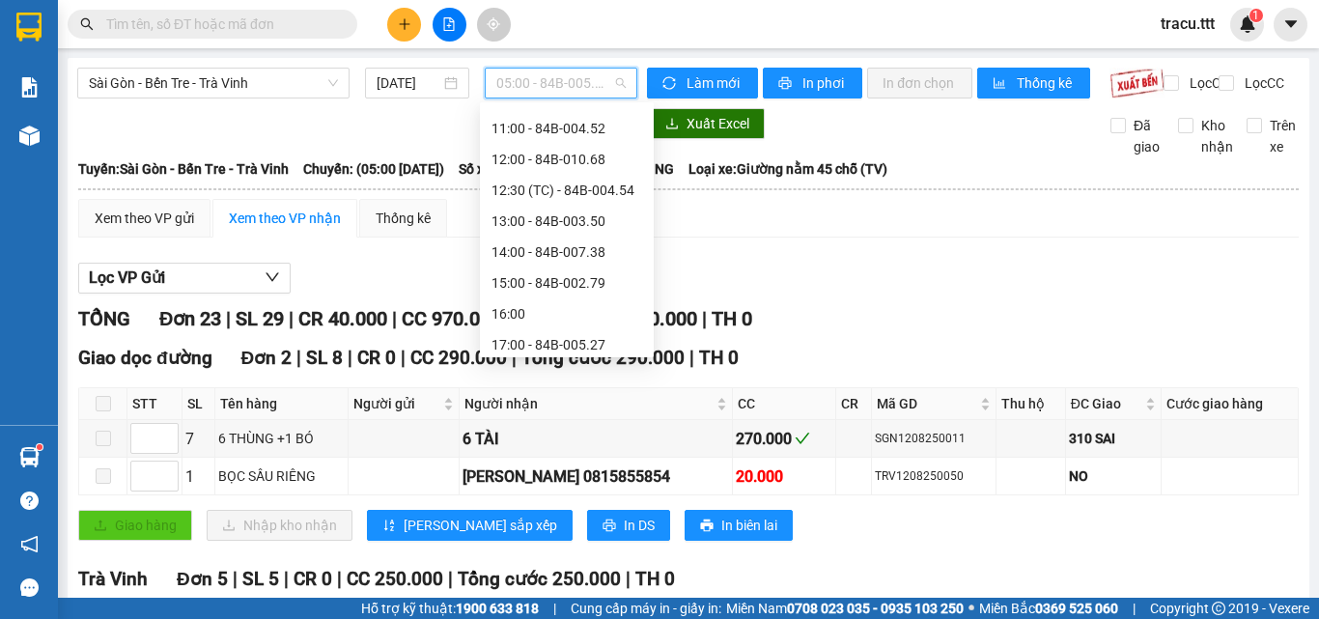
scroll to position [402, 0]
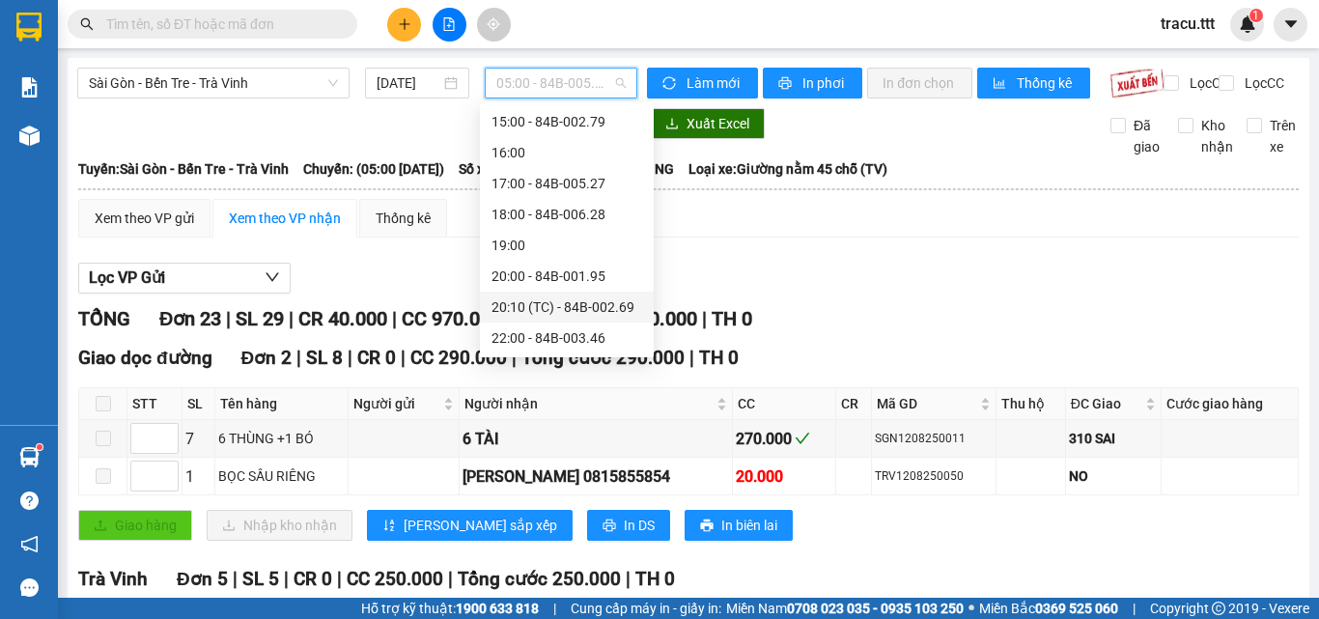
click at [586, 306] on div "20:10 (TC) - 84B-002.69" at bounding box center [567, 307] width 151 height 21
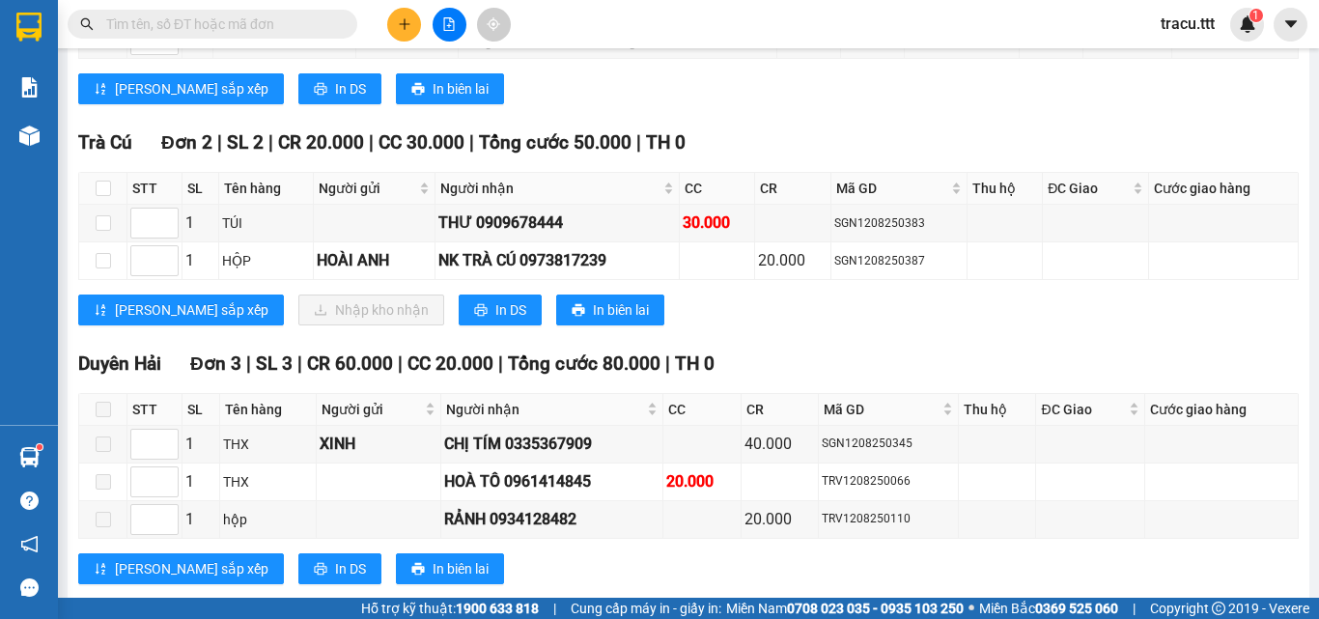
scroll to position [1581, 0]
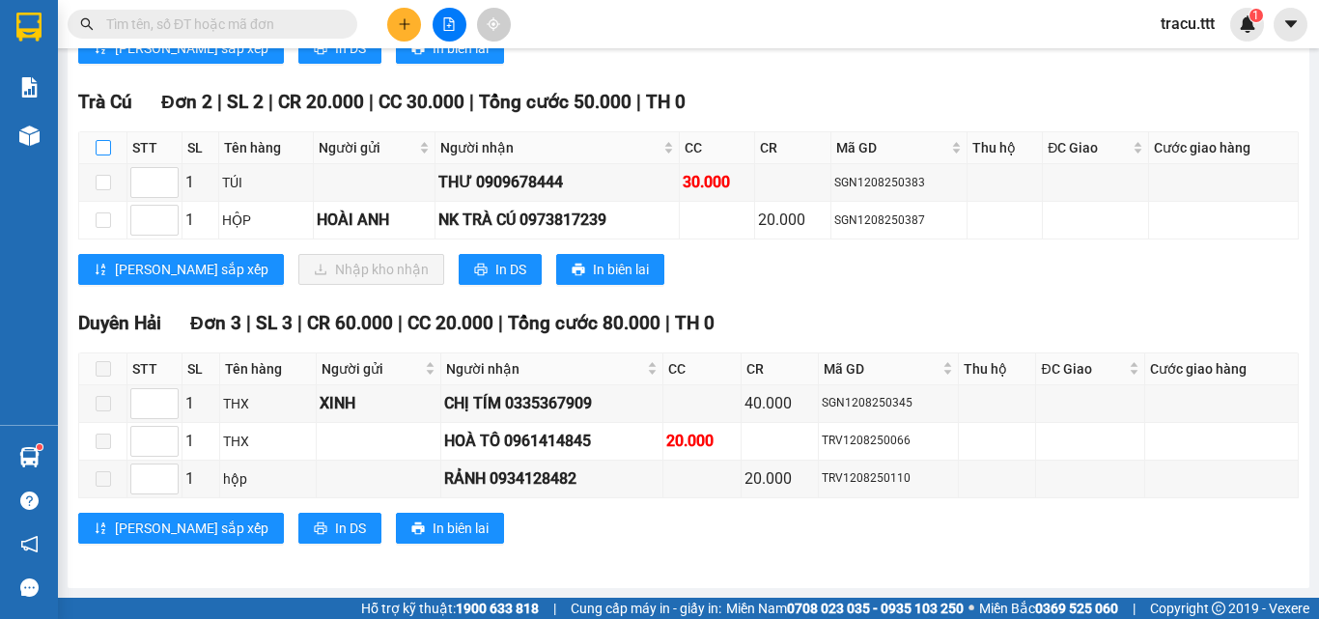
click at [100, 145] on input "checkbox" at bounding box center [103, 147] width 15 height 15
checkbox input "true"
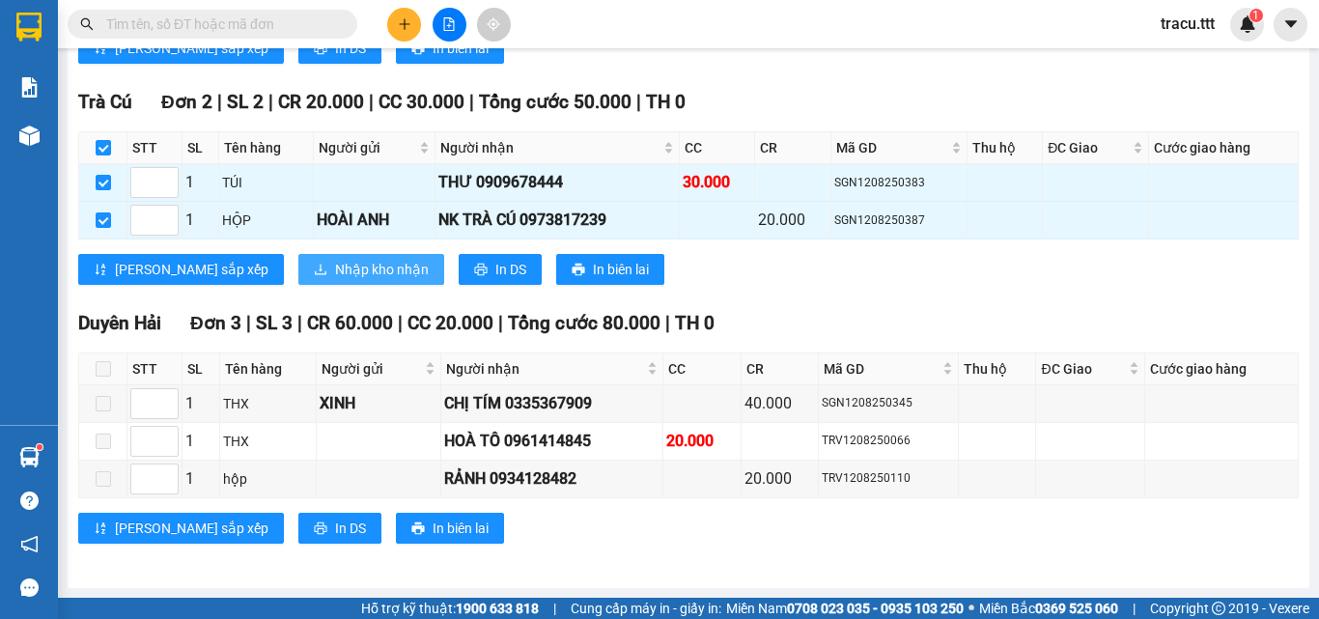
click at [335, 271] on span "Nhập kho nhận" at bounding box center [382, 269] width 94 height 21
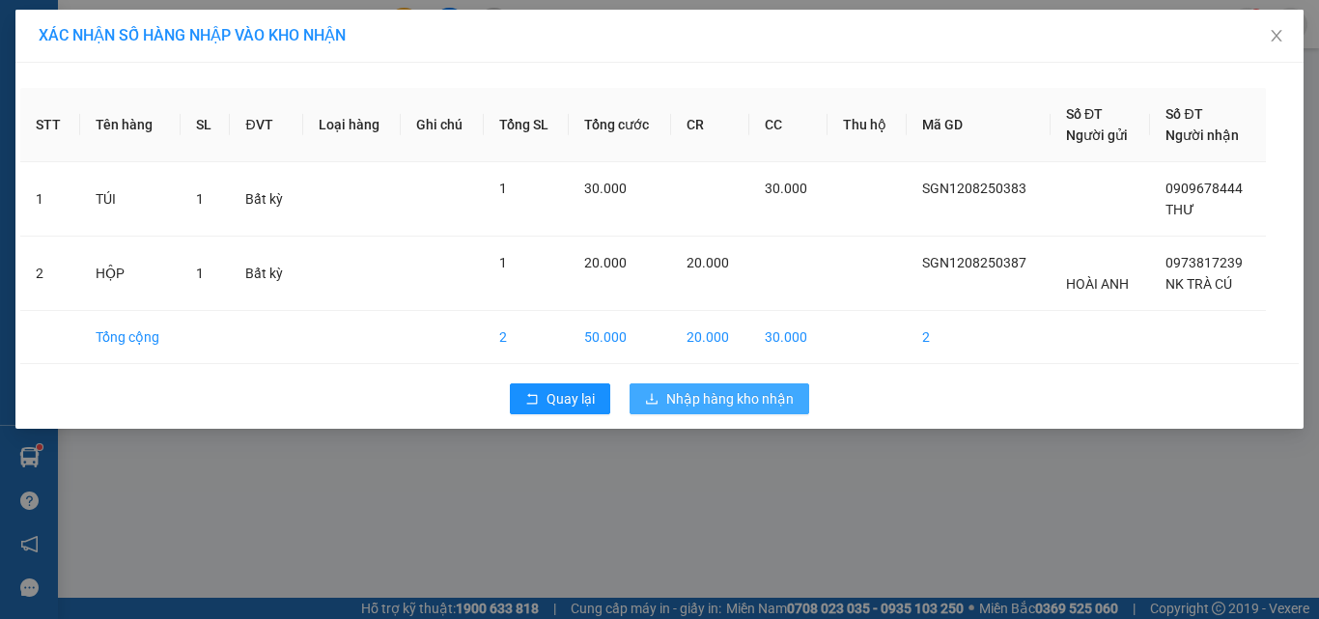
click at [735, 391] on span "Nhập hàng kho nhận" at bounding box center [731, 398] width 128 height 21
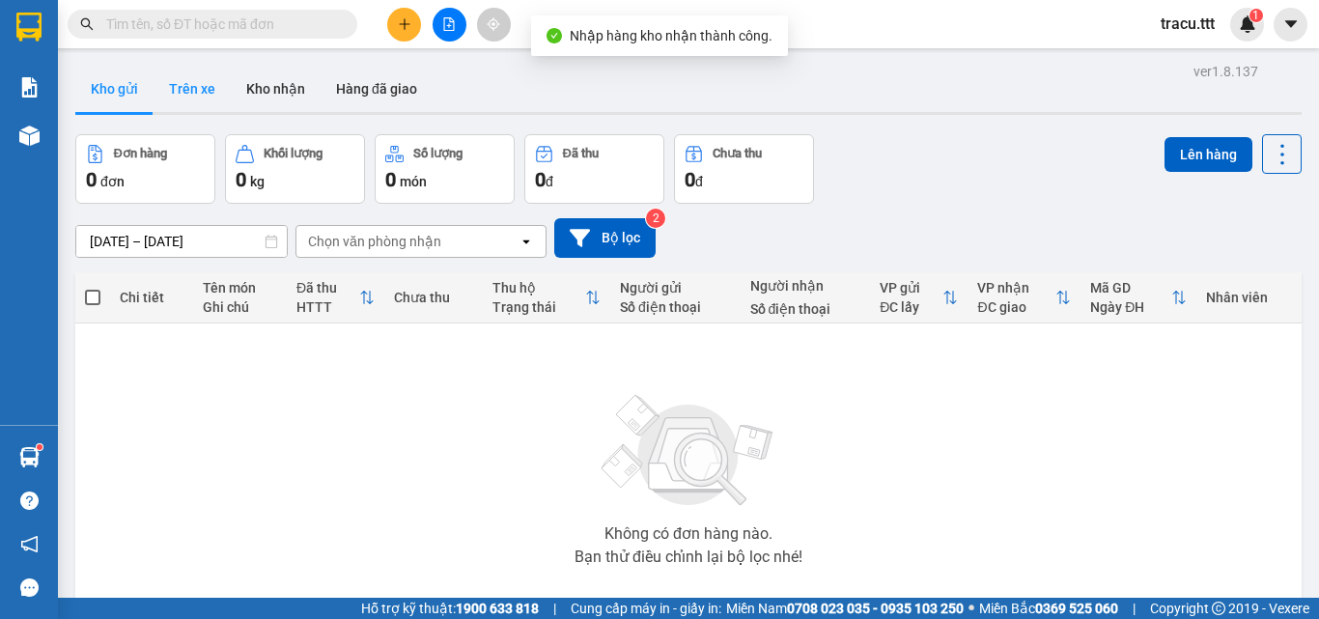
click at [204, 77] on button "Trên xe" at bounding box center [192, 89] width 77 height 46
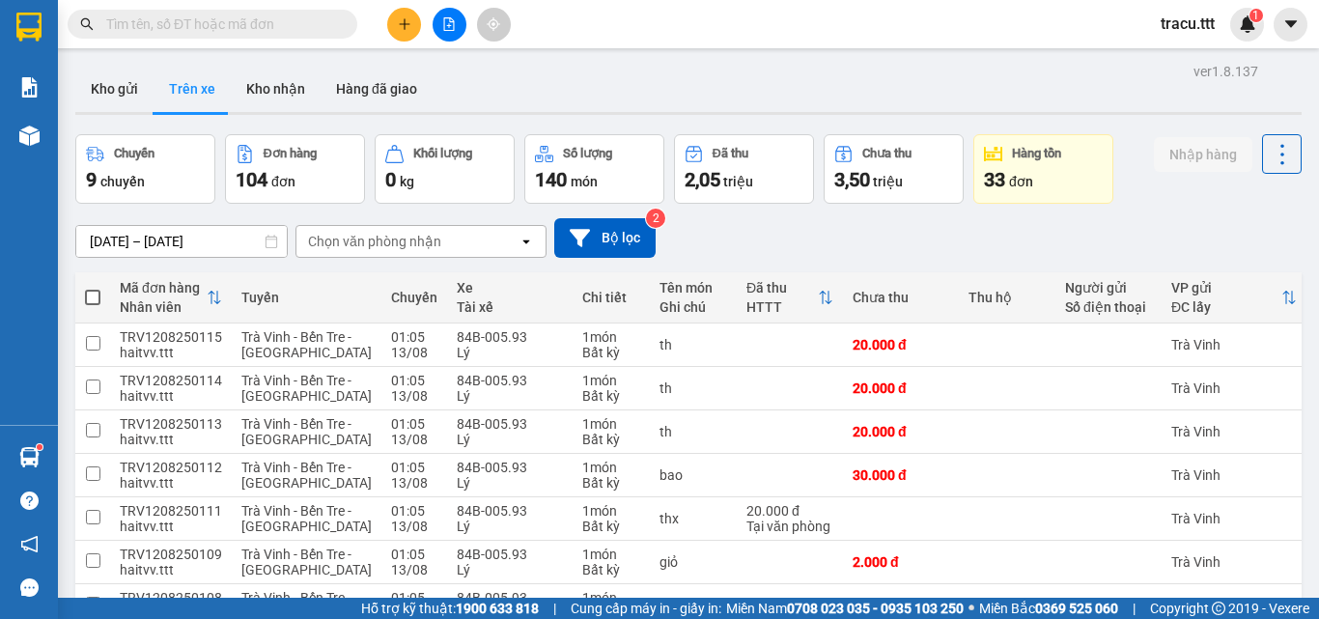
click at [348, 234] on div "Chọn văn phòng nhận" at bounding box center [374, 241] width 133 height 19
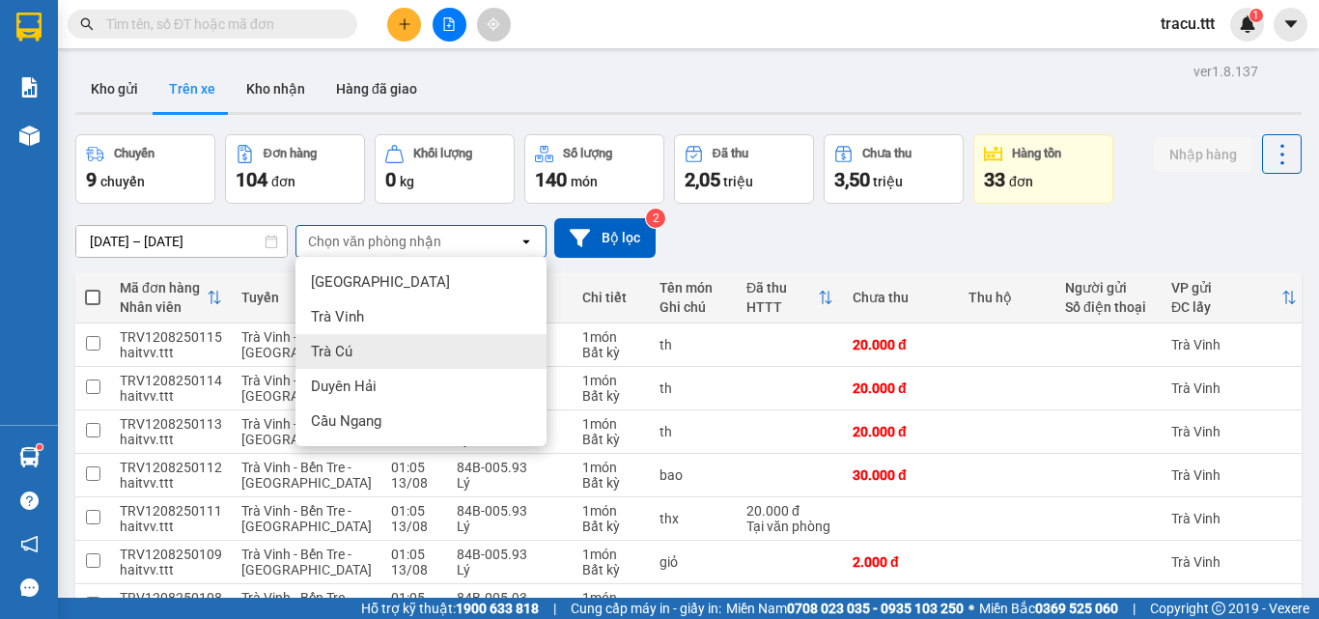
click at [360, 357] on div "Trà Cú" at bounding box center [421, 351] width 251 height 35
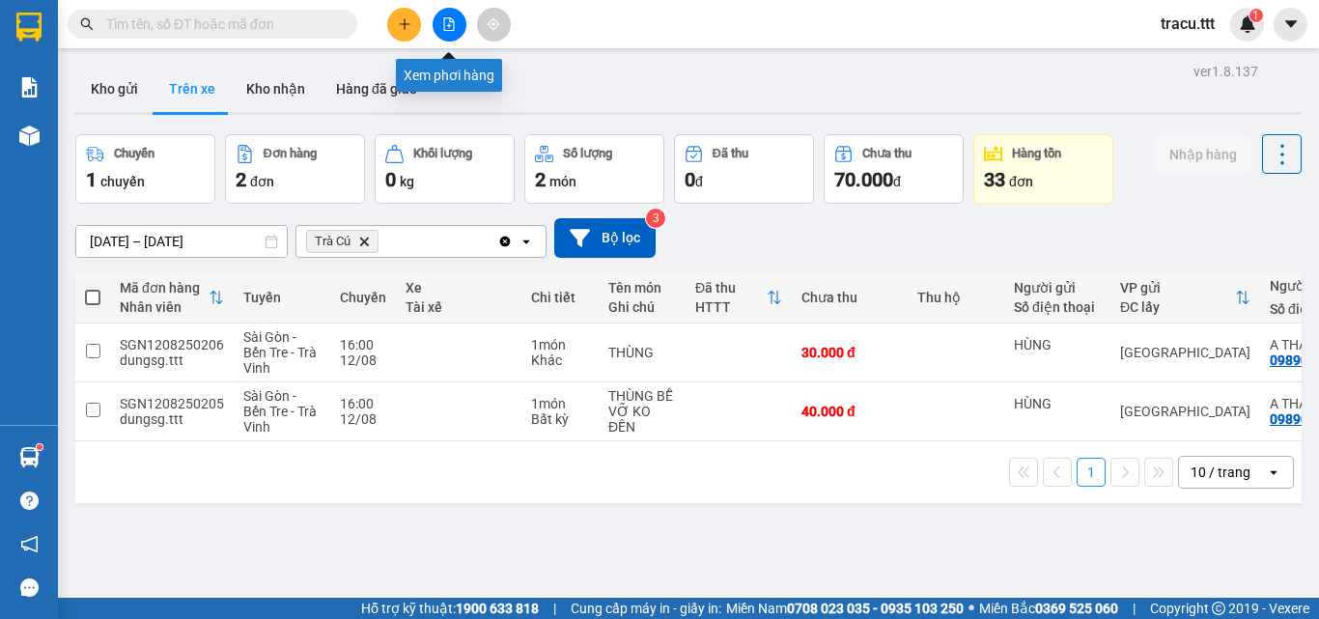
click at [452, 35] on button at bounding box center [450, 25] width 34 height 34
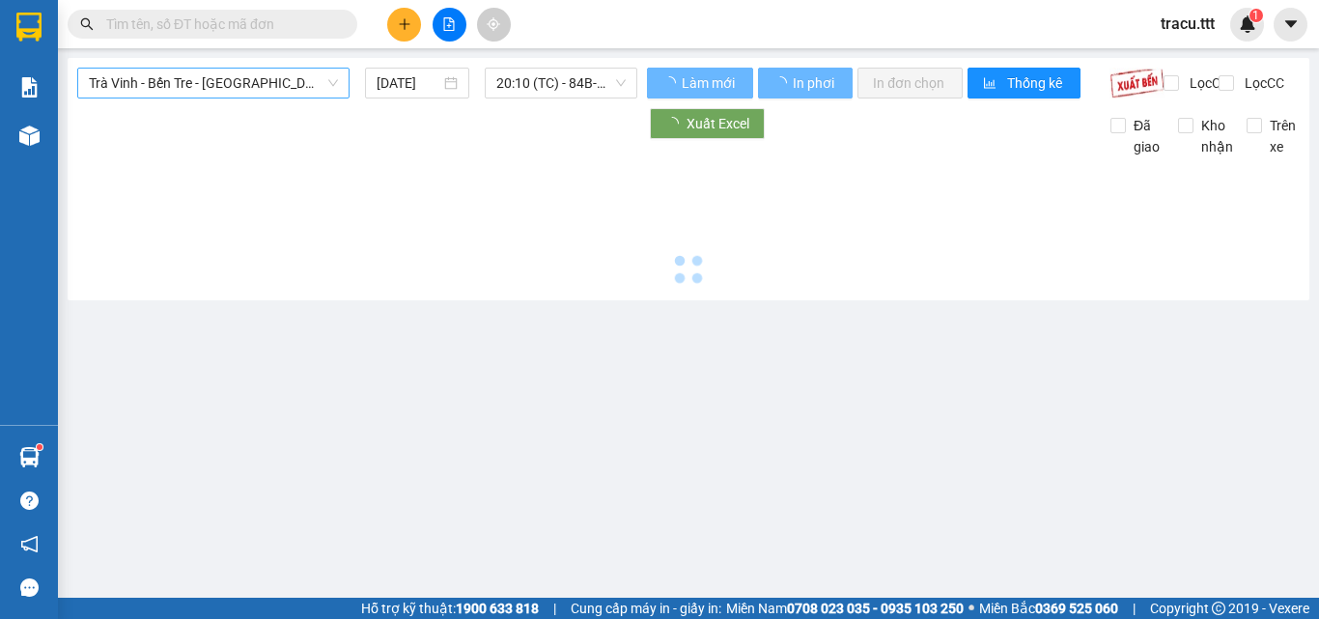
type input "[DATE]"
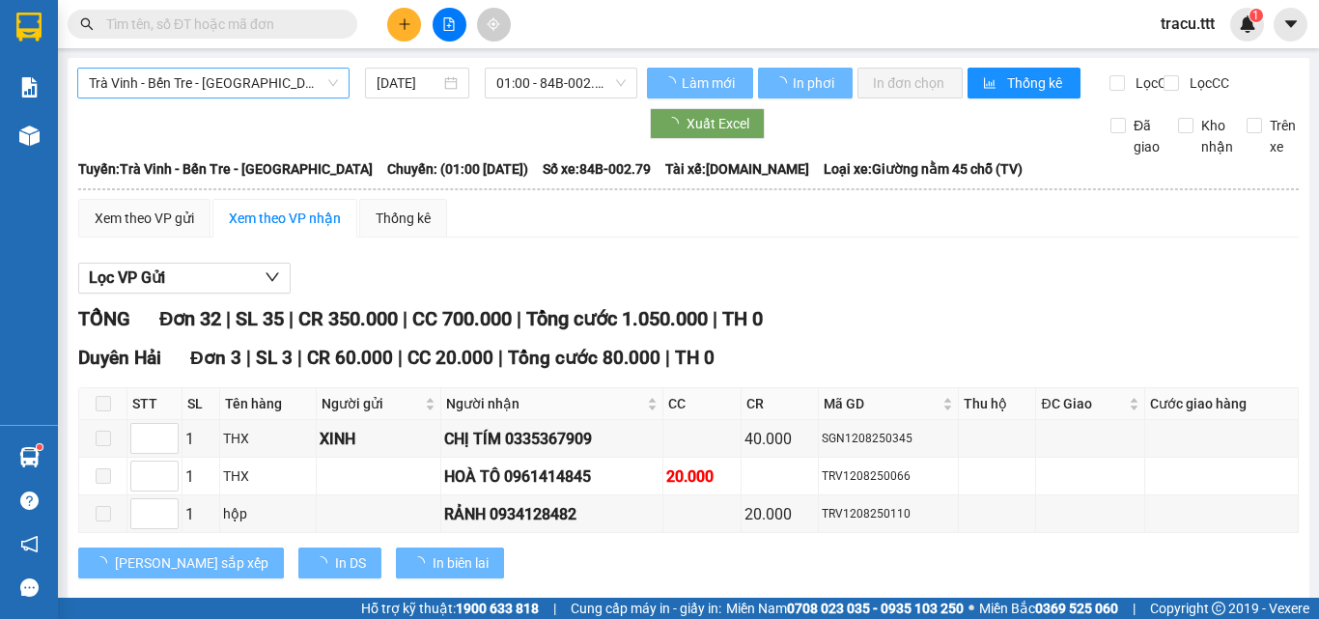
click at [299, 89] on span "Trà Vinh - Bến Tre - [GEOGRAPHIC_DATA]" at bounding box center [213, 83] width 249 height 29
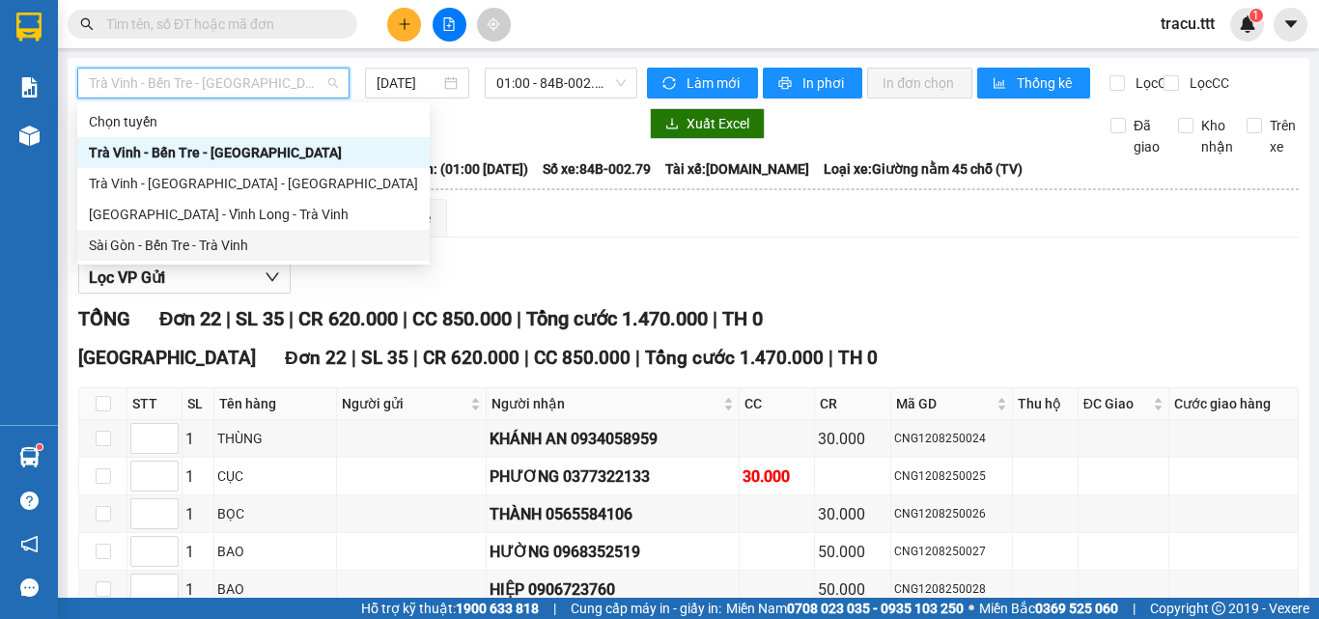
click at [229, 242] on div "Sài Gòn - Bến Tre - Trà Vinh" at bounding box center [253, 245] width 329 height 21
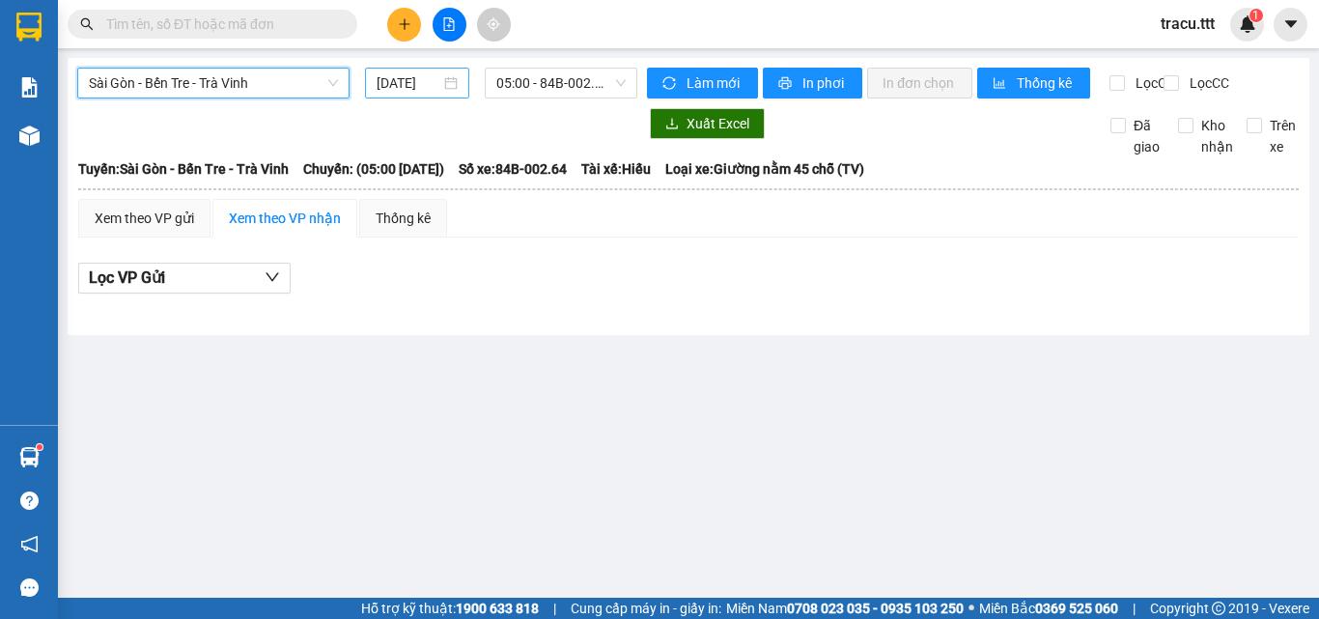
click at [383, 85] on input "[DATE]" at bounding box center [409, 82] width 64 height 21
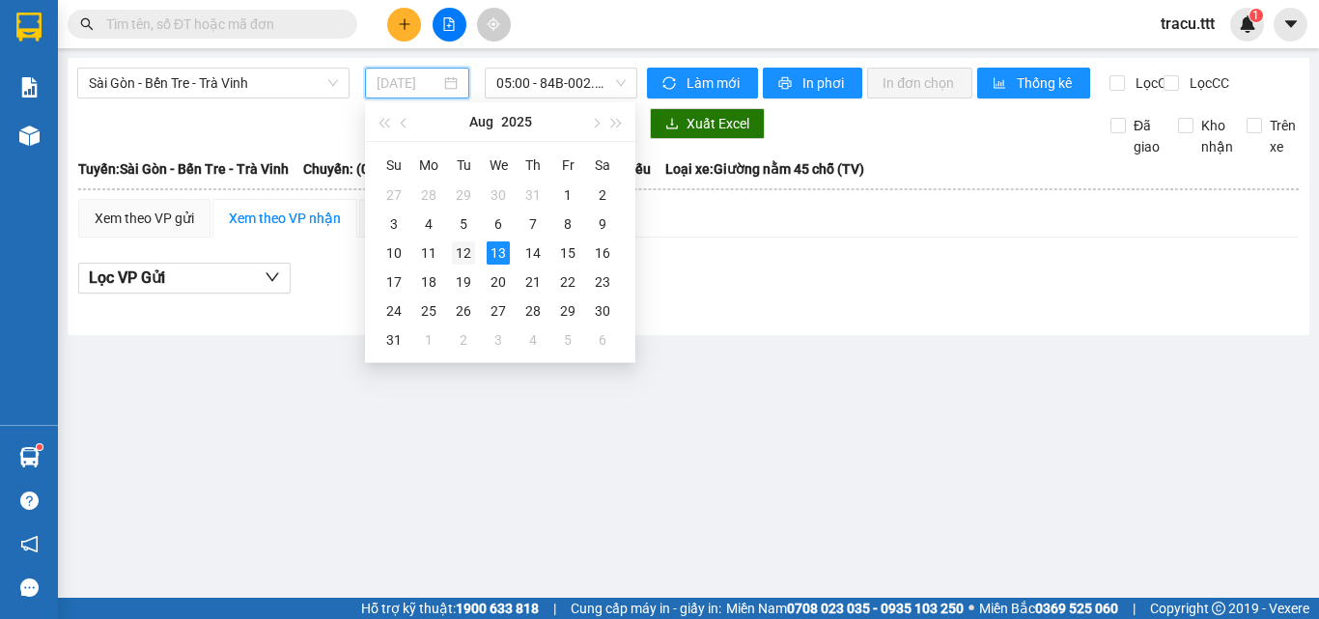
click at [458, 252] on div "12" at bounding box center [463, 252] width 23 height 23
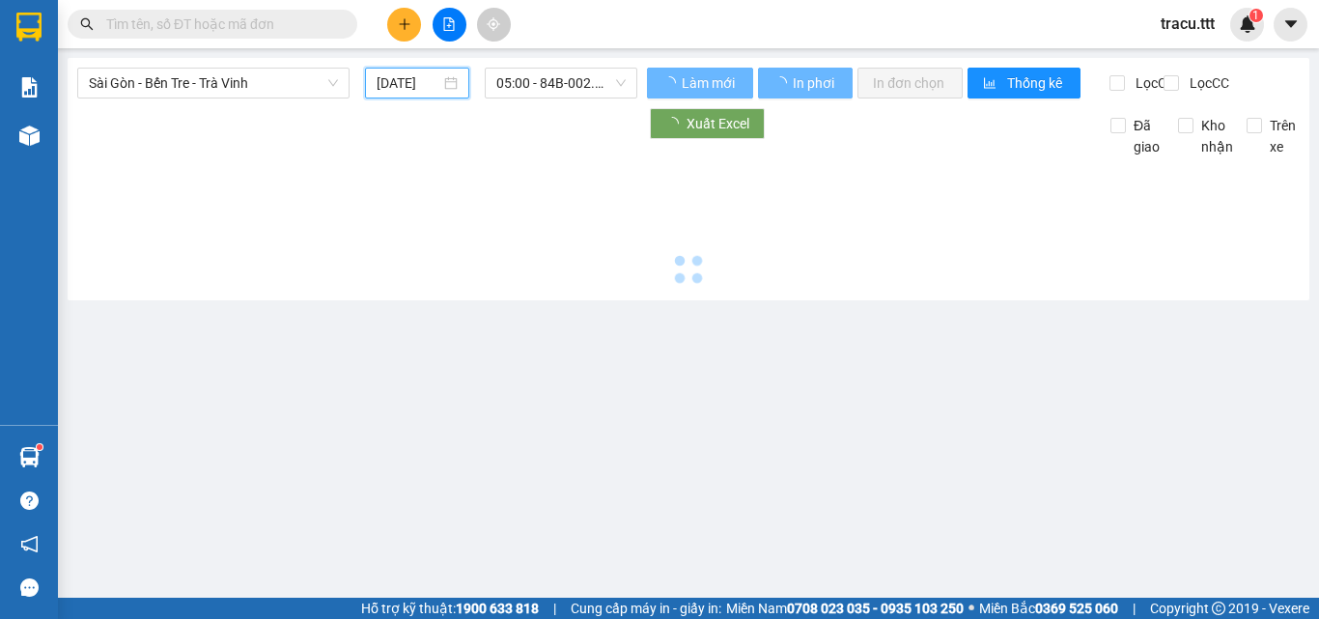
type input "[DATE]"
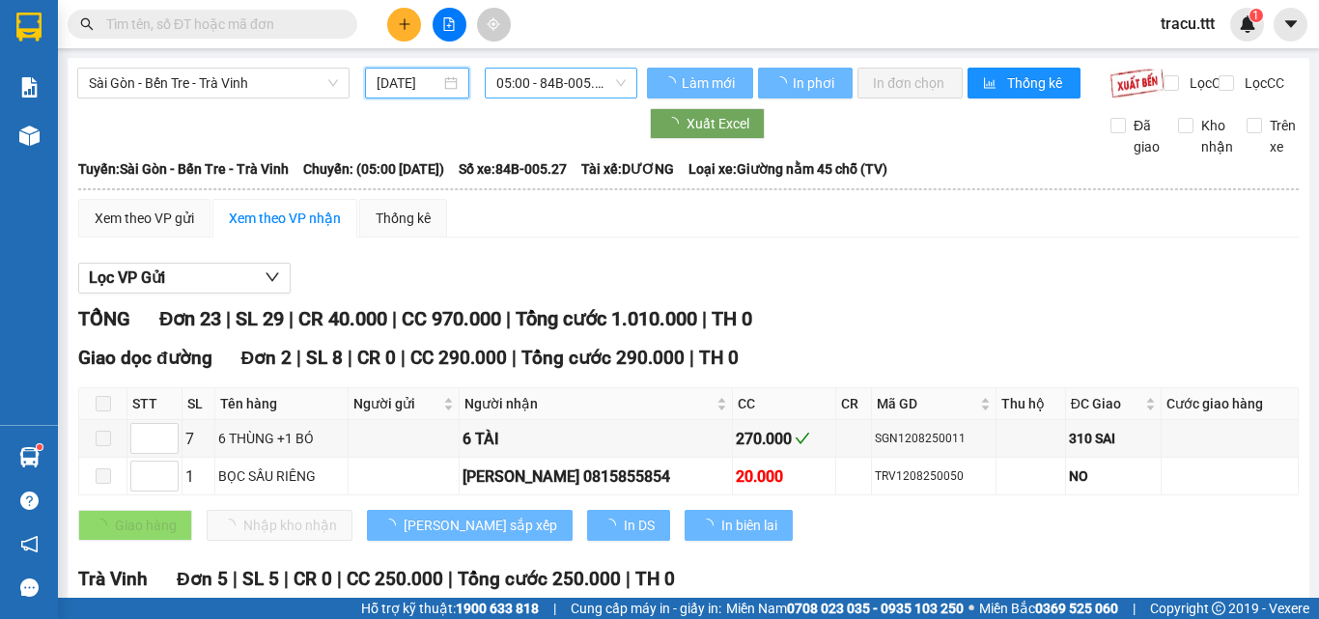
click at [554, 93] on span "05:00 - 84B-005.27" at bounding box center [560, 83] width 129 height 29
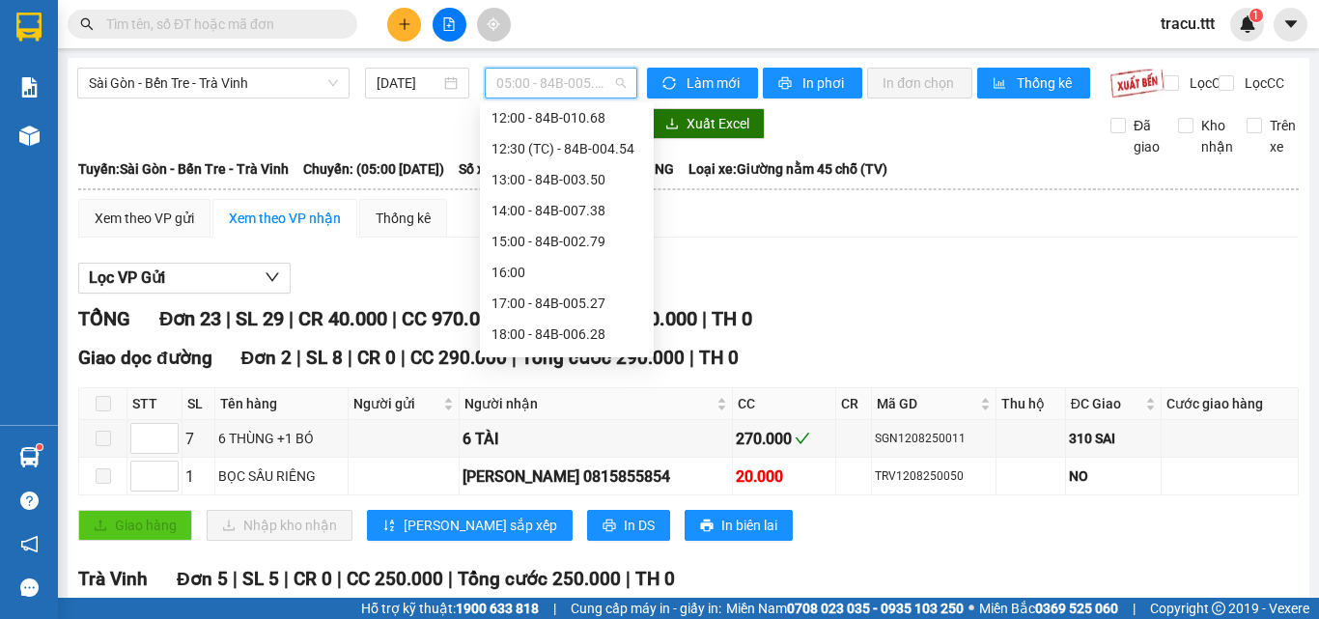
scroll to position [290, 0]
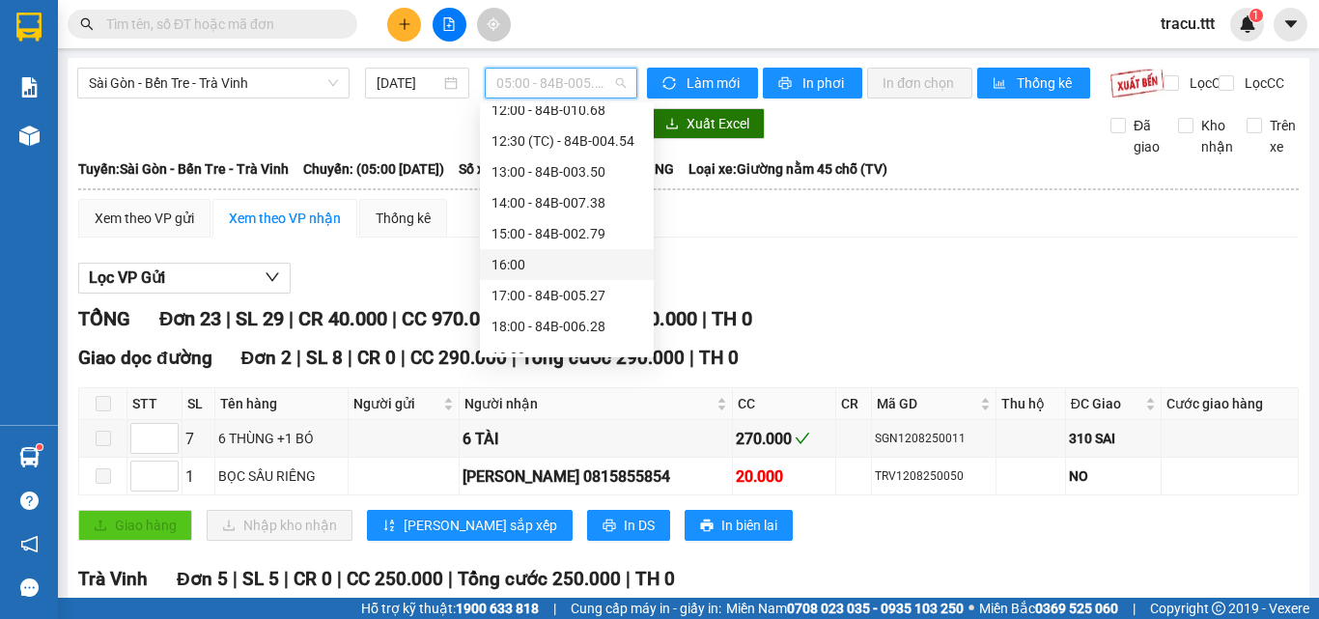
click at [547, 261] on div "16:00" at bounding box center [567, 264] width 151 height 21
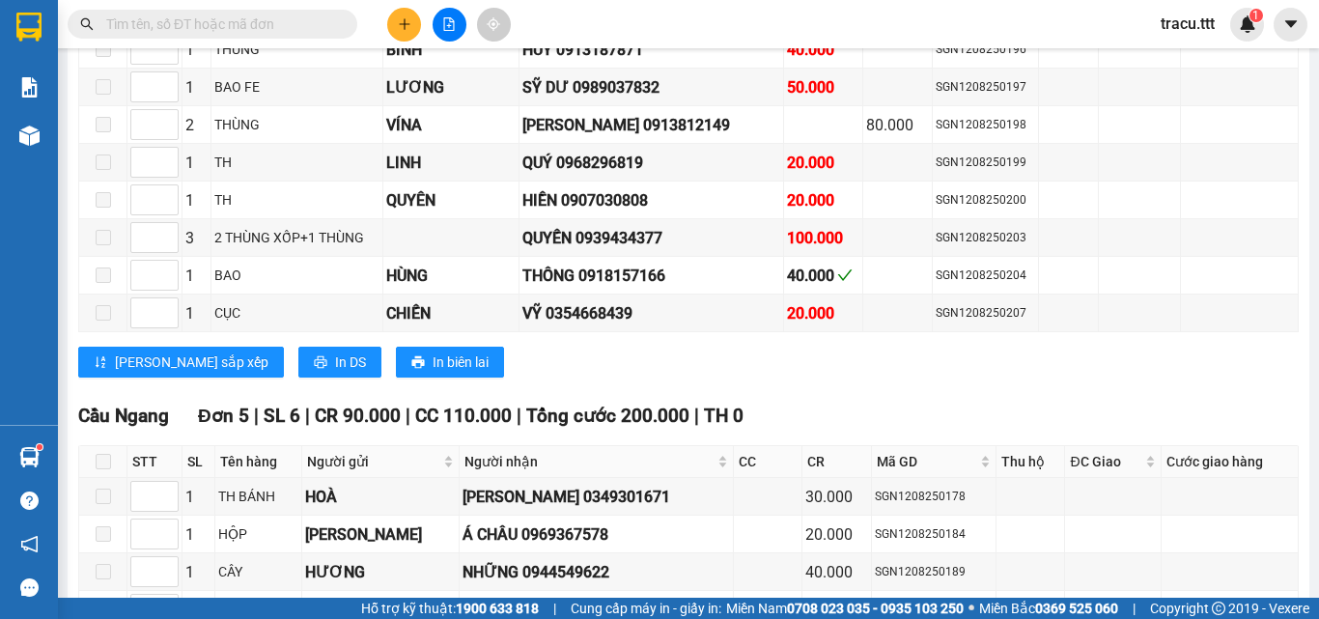
scroll to position [1932, 0]
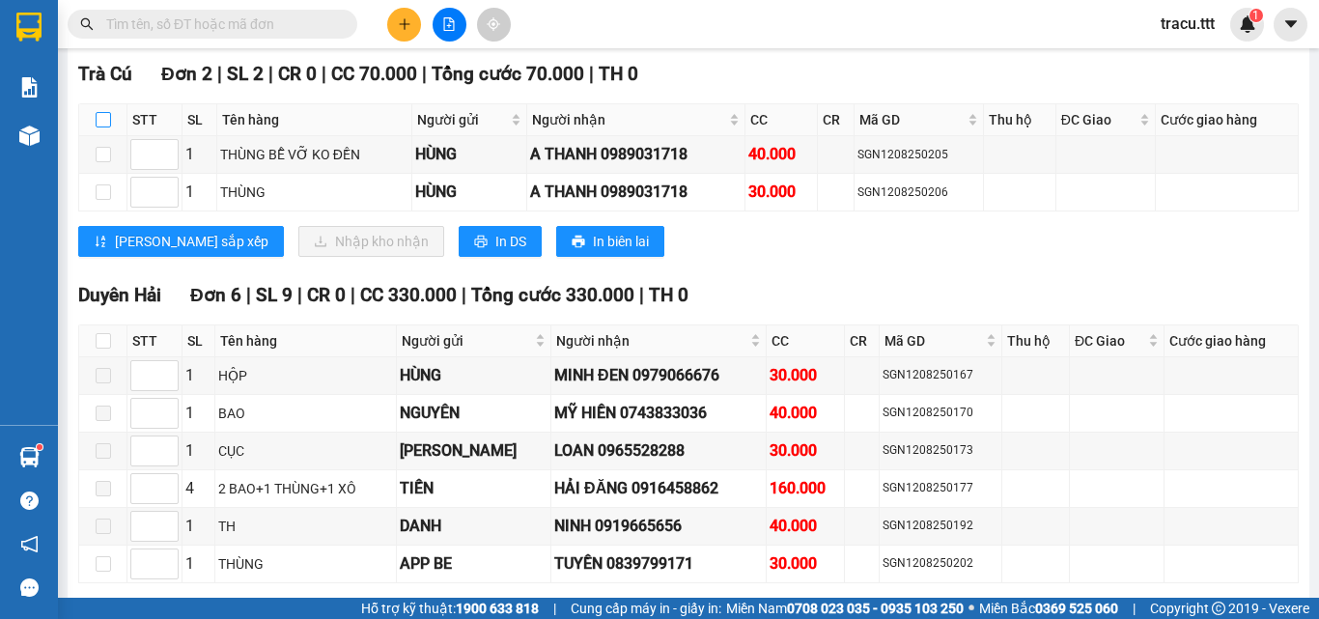
click at [105, 127] on label at bounding box center [103, 119] width 15 height 21
click at [105, 127] on input "checkbox" at bounding box center [103, 119] width 15 height 15
checkbox input "true"
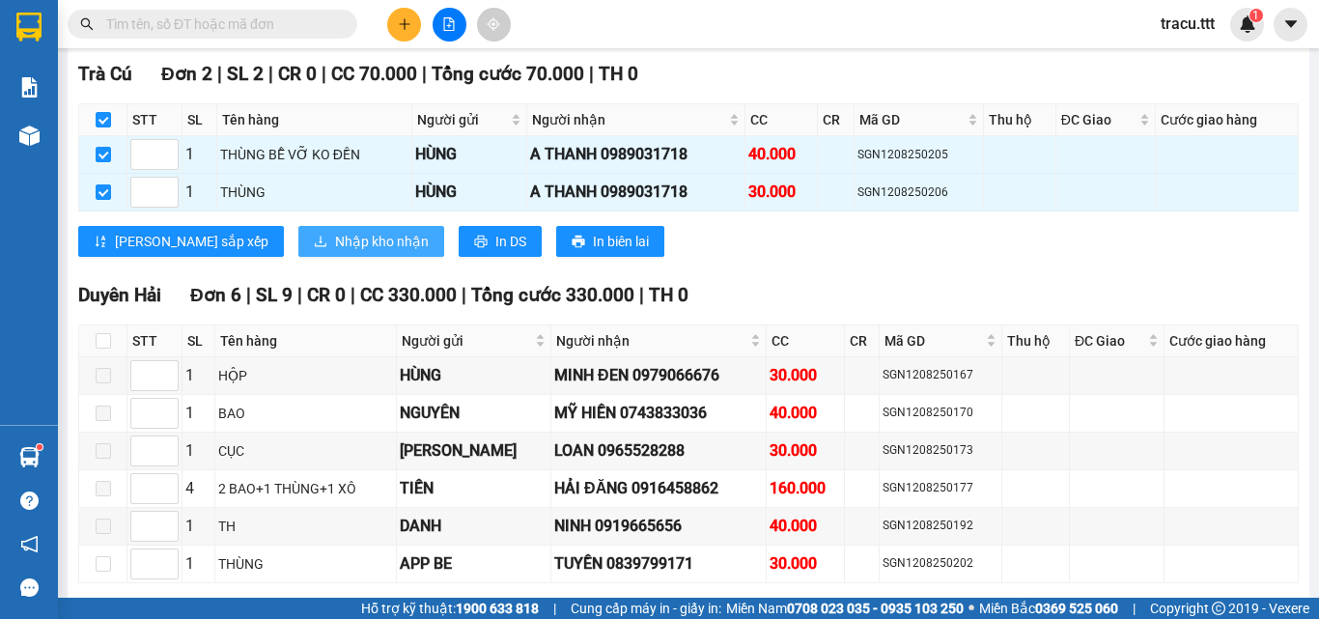
click at [335, 252] on span "Nhập kho nhận" at bounding box center [382, 241] width 94 height 21
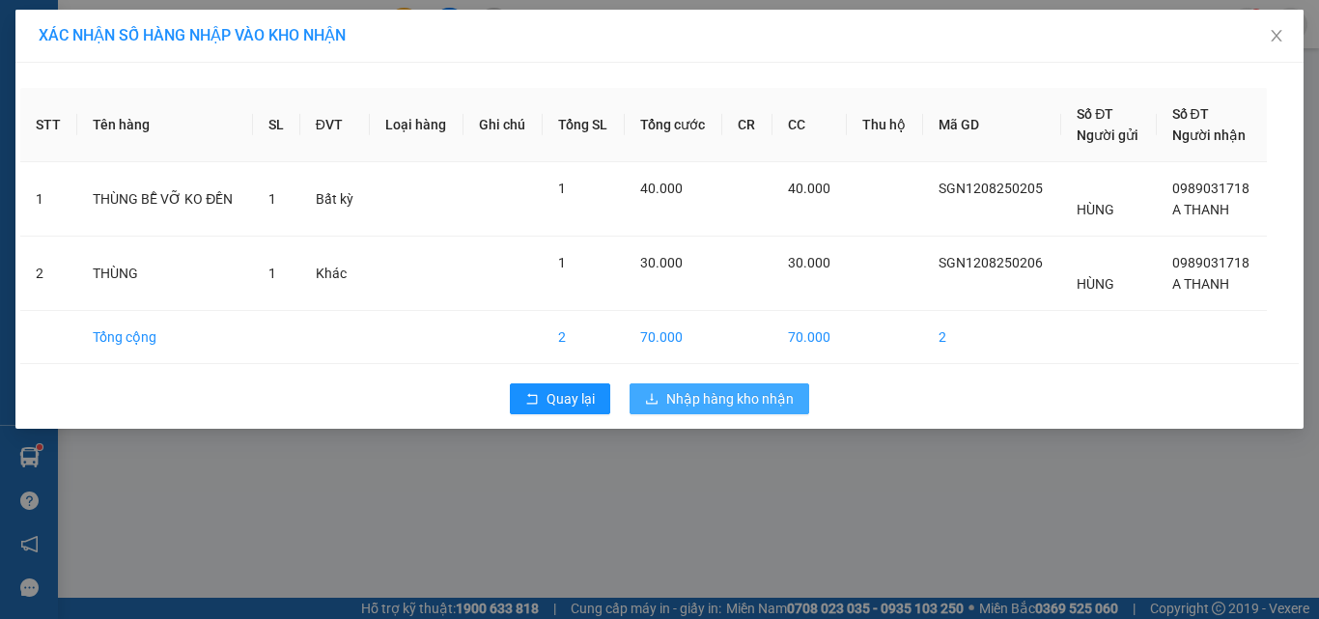
click at [764, 392] on span "Nhập hàng kho nhận" at bounding box center [731, 398] width 128 height 21
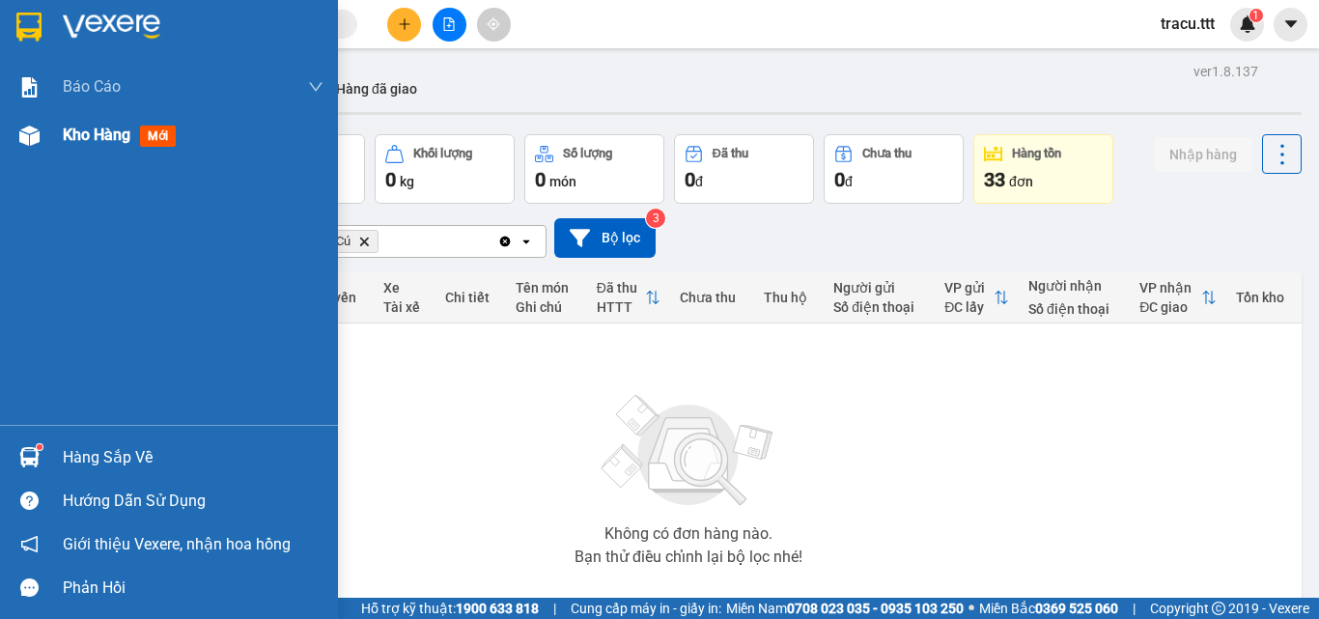
click at [95, 127] on span "Kho hàng" at bounding box center [97, 135] width 68 height 18
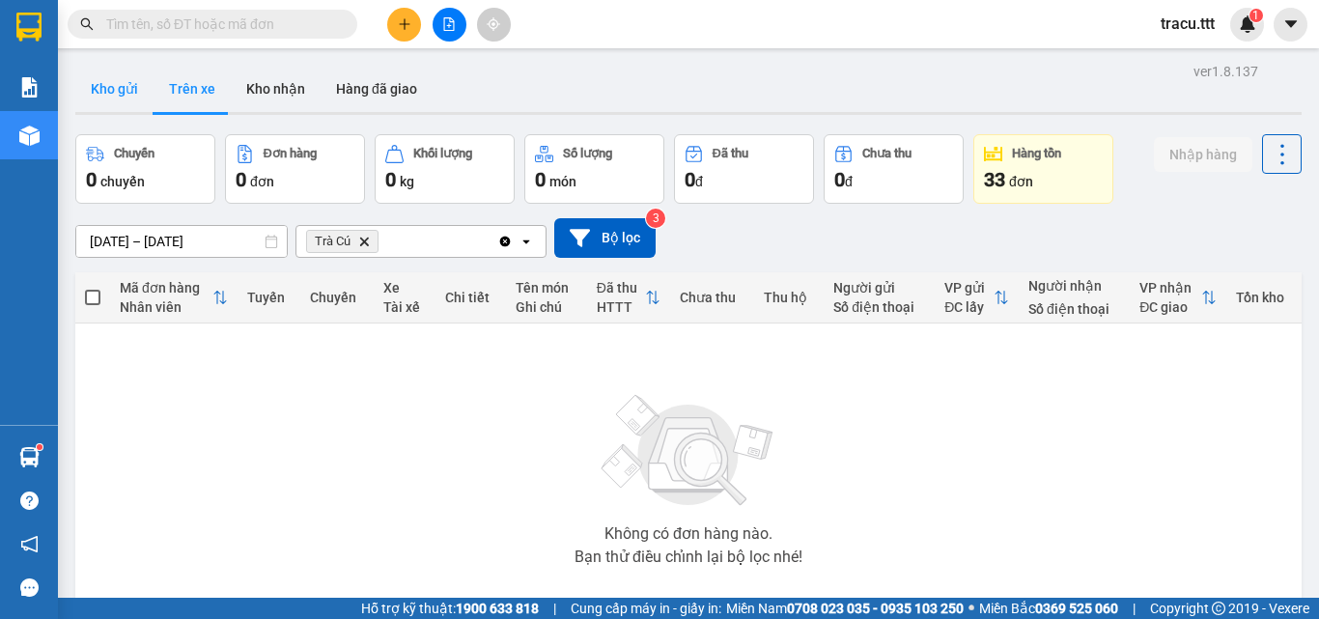
click at [130, 105] on button "Kho gửi" at bounding box center [114, 89] width 78 height 46
